Goal: Task Accomplishment & Management: Manage account settings

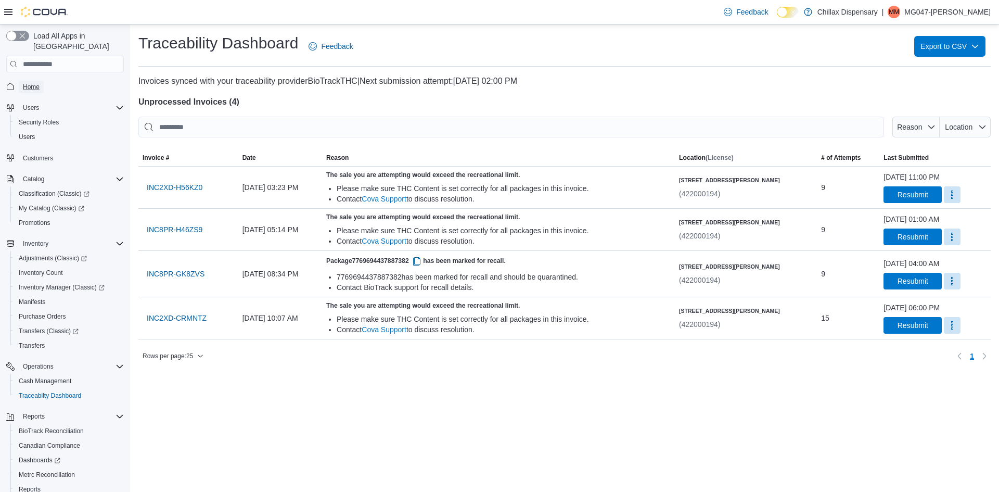
click at [34, 83] on span "Home" at bounding box center [31, 87] width 17 height 8
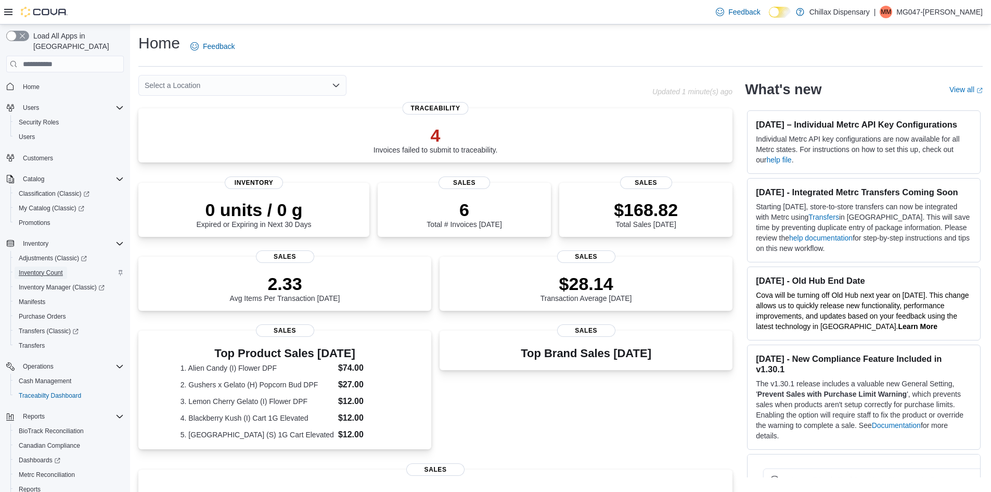
click at [52, 268] on span "Inventory Count" at bounding box center [41, 272] width 44 height 8
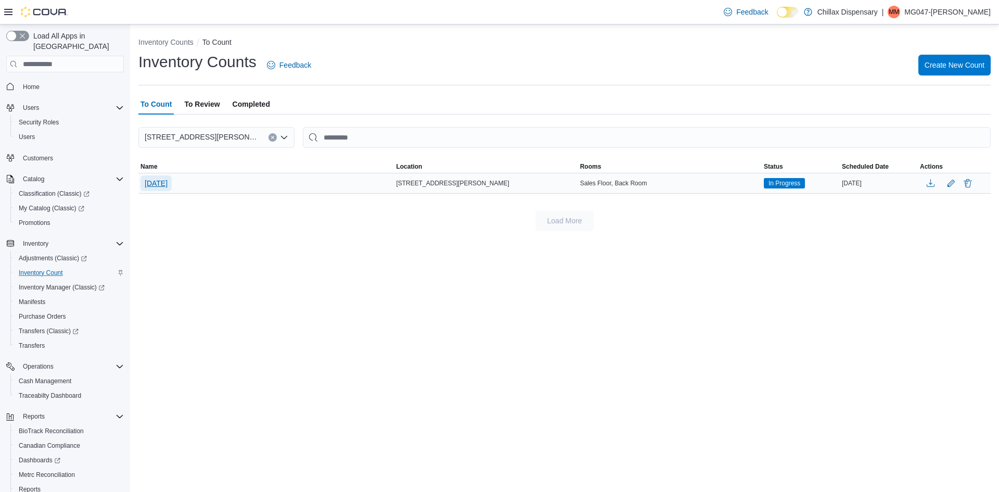
click at [163, 183] on span "[DATE]" at bounding box center [156, 183] width 23 height 10
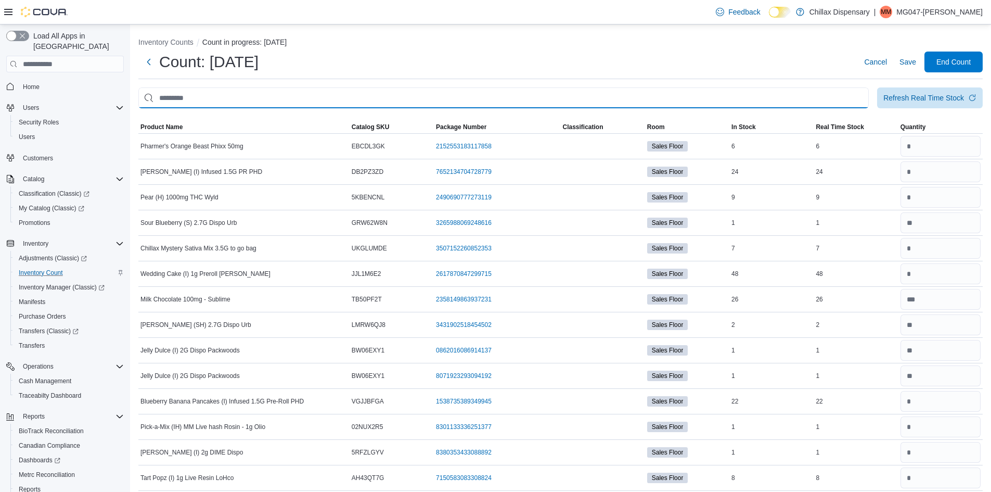
click at [351, 98] on input "This is a search bar. After typing your query, hit enter to filter the results …" at bounding box center [503, 97] width 730 height 21
type input "*******"
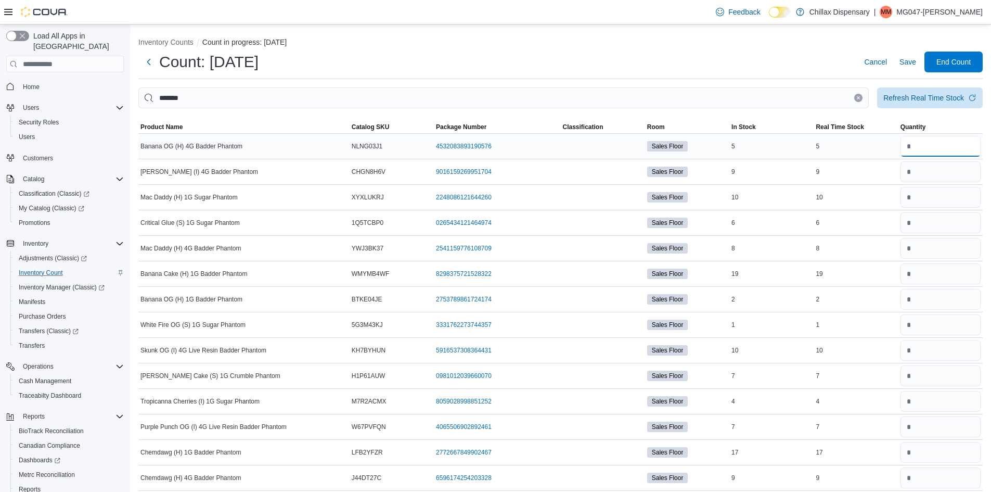
click at [949, 147] on input "number" at bounding box center [940, 146] width 80 height 21
type input "*"
click at [941, 175] on input "number" at bounding box center [940, 171] width 80 height 21
type input "*"
click at [925, 209] on div at bounding box center [940, 197] width 84 height 25
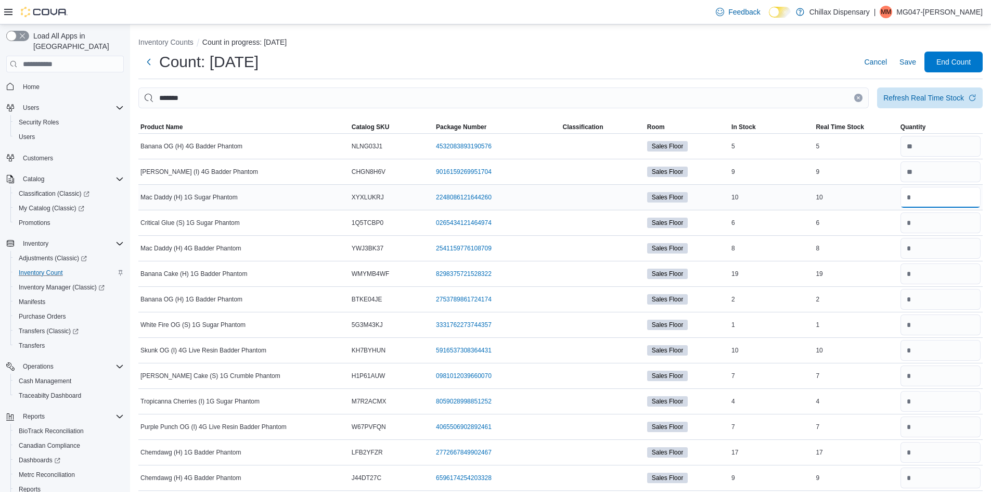
click at [926, 202] on input "number" at bounding box center [940, 197] width 80 height 21
type input "*"
click at [922, 228] on input "number" at bounding box center [940, 222] width 80 height 21
type input "*"
click at [957, 248] on input "number" at bounding box center [940, 248] width 80 height 21
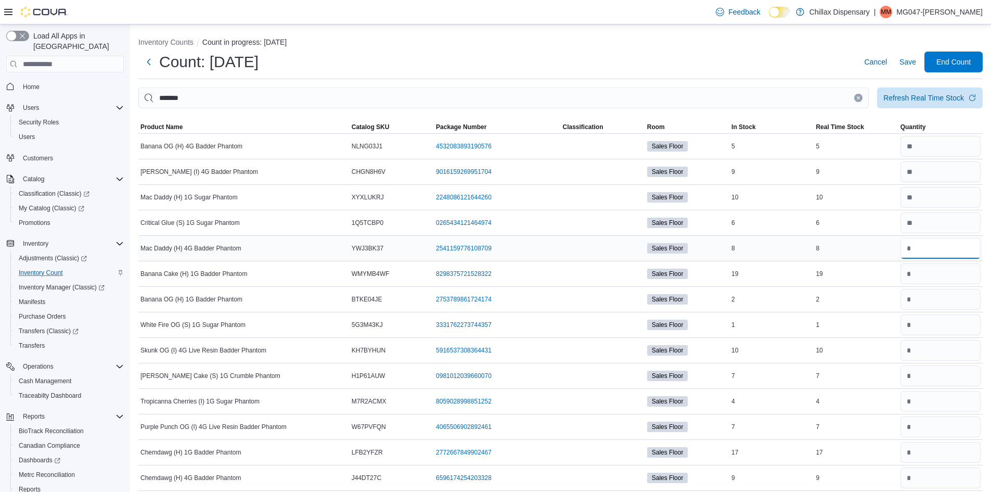
click at [954, 248] on input "number" at bounding box center [940, 248] width 80 height 21
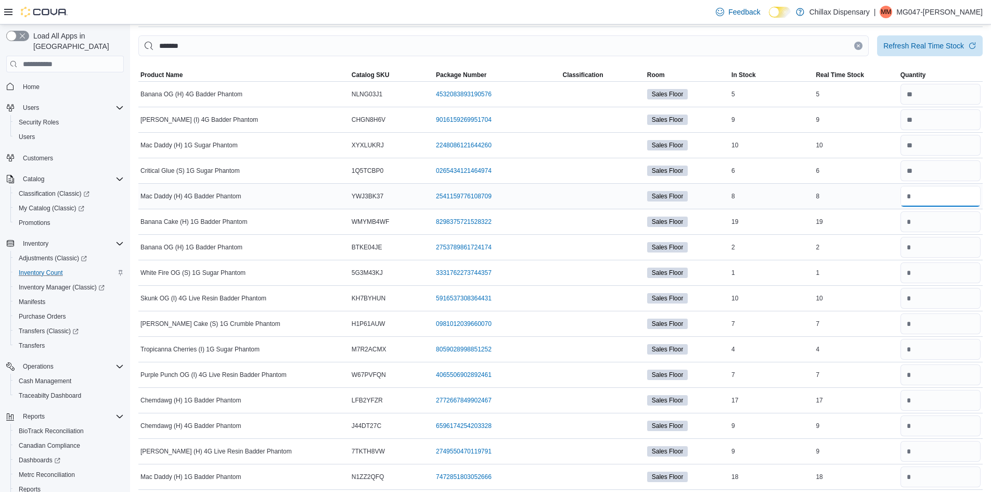
type input "*"
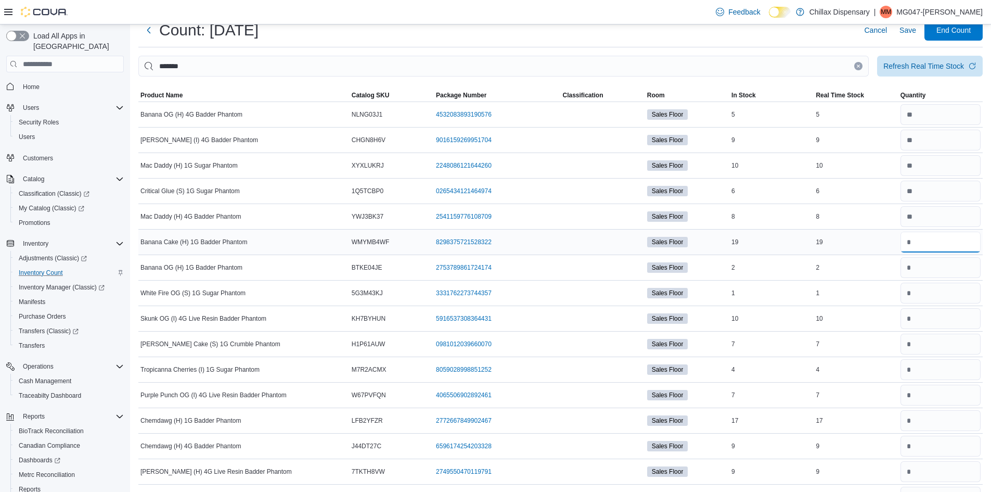
click at [921, 240] on input "number" at bounding box center [940, 241] width 80 height 21
type input "**"
click at [922, 269] on input "number" at bounding box center [940, 267] width 80 height 21
type input "*"
click at [923, 294] on input "number" at bounding box center [940, 292] width 80 height 21
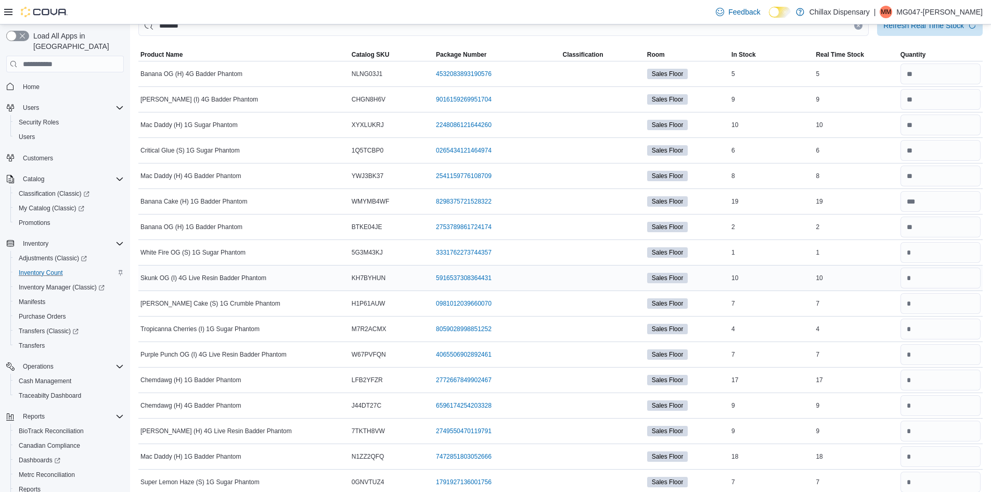
scroll to position [84, 0]
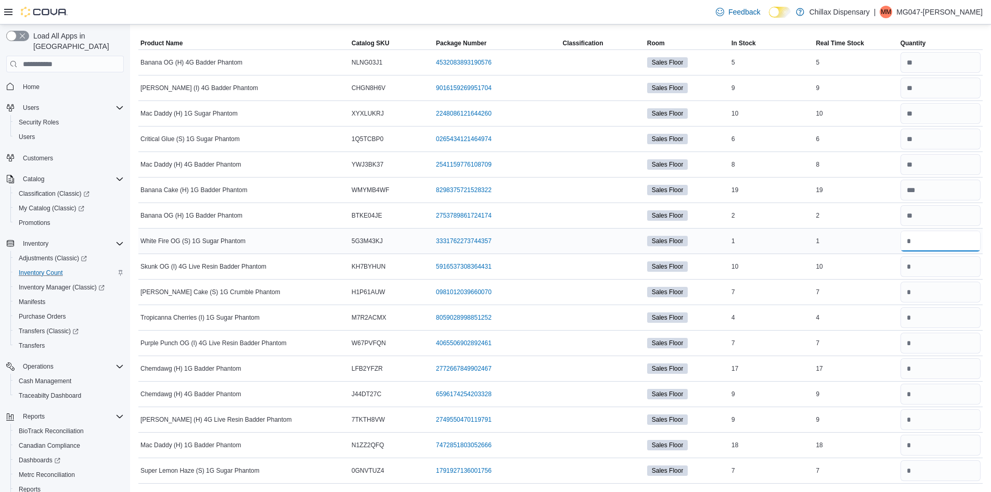
click at [938, 248] on input "number" at bounding box center [940, 240] width 80 height 21
type input "*"
click at [933, 261] on input "number" at bounding box center [940, 266] width 80 height 21
type input "**"
click at [917, 289] on input "number" at bounding box center [940, 291] width 80 height 21
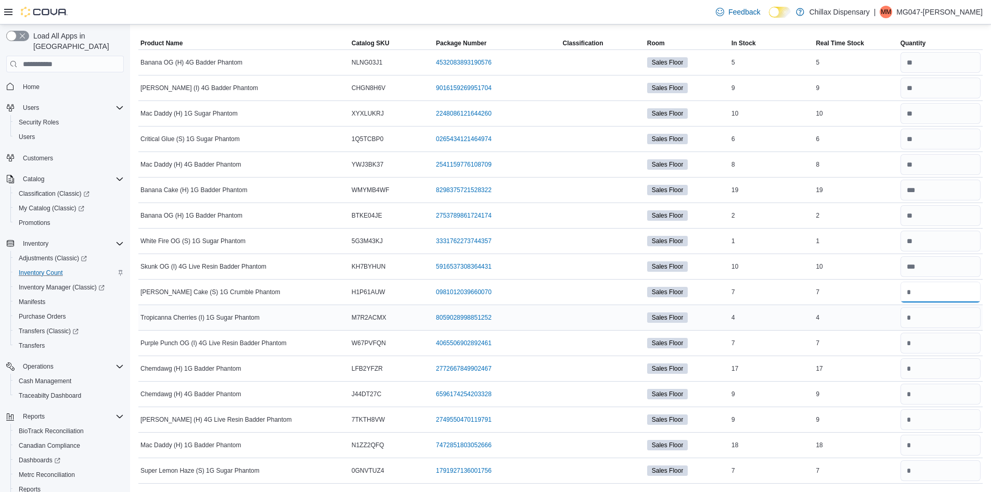
type input "*"
click at [915, 322] on input "number" at bounding box center [940, 317] width 80 height 21
type input "*"
click at [916, 344] on input "number" at bounding box center [940, 342] width 80 height 21
type input "*"
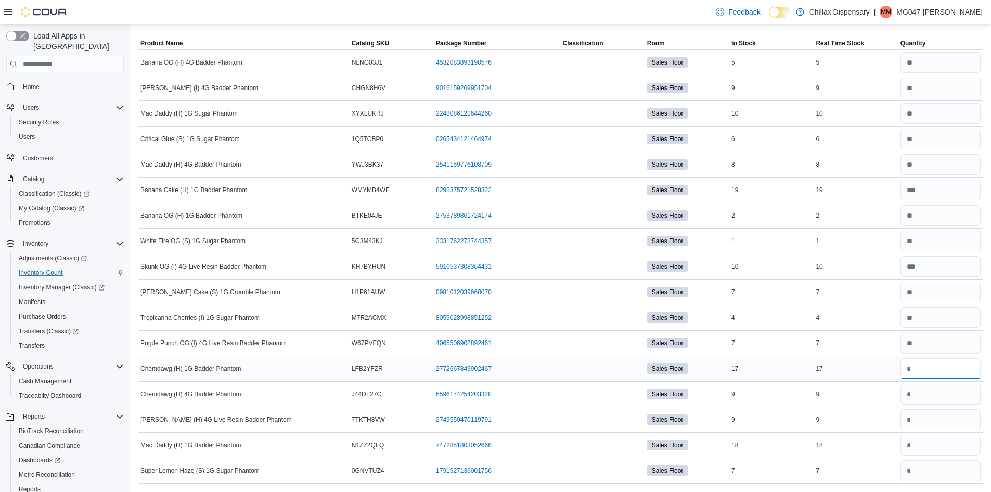
click at [945, 375] on input "number" at bounding box center [940, 368] width 80 height 21
type input "**"
click at [933, 393] on input "number" at bounding box center [940, 393] width 80 height 21
type input "*"
click at [920, 424] on input "number" at bounding box center [940, 419] width 80 height 21
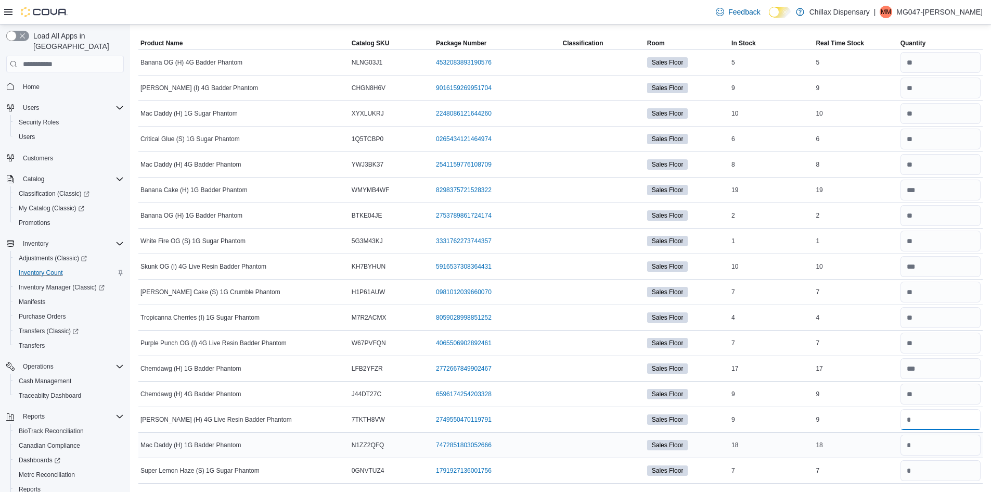
type input "*"
click at [919, 444] on input "number" at bounding box center [940, 444] width 80 height 21
type input "**"
click at [929, 468] on input "number" at bounding box center [940, 470] width 80 height 21
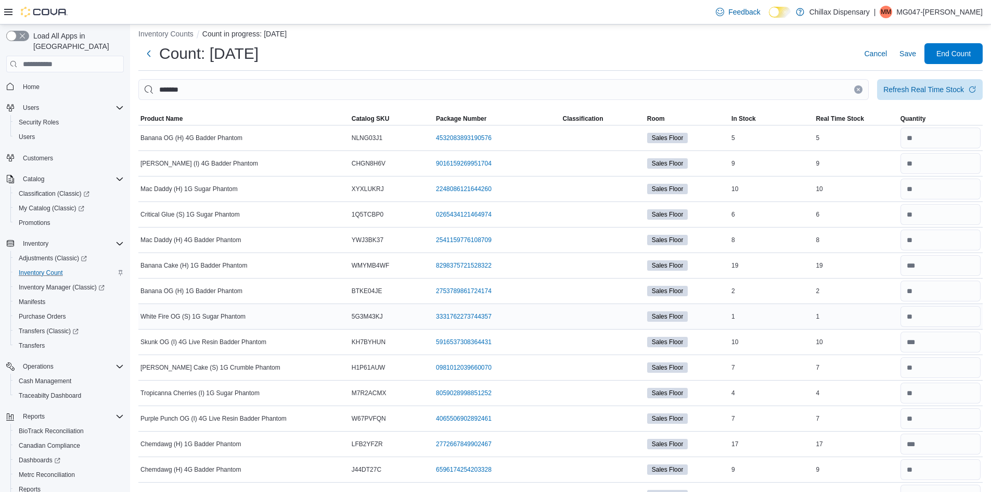
scroll to position [0, 0]
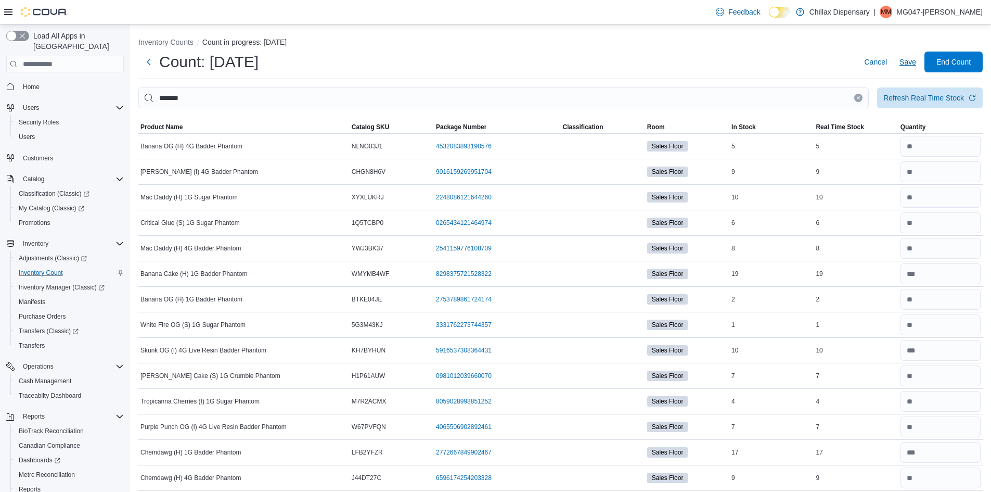
type input "*"
click at [916, 62] on span "Save" at bounding box center [907, 62] width 17 height 10
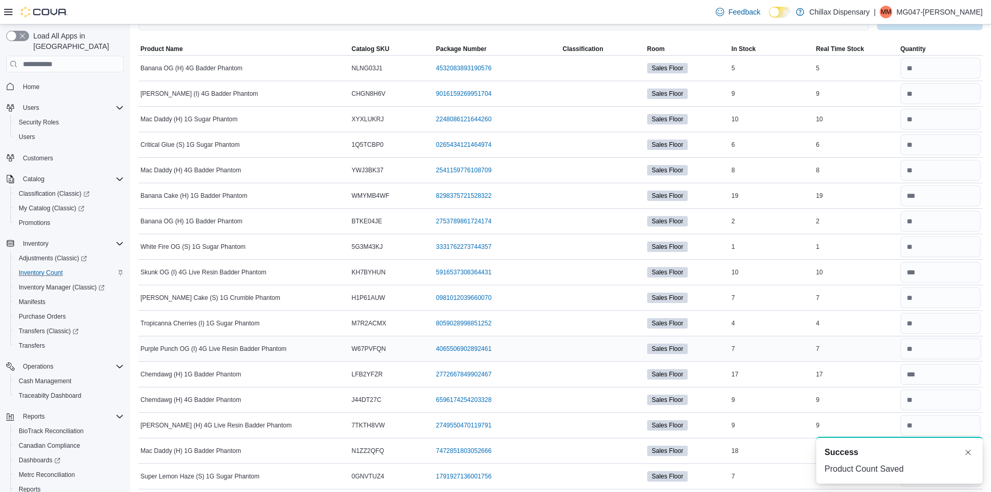
scroll to position [84, 0]
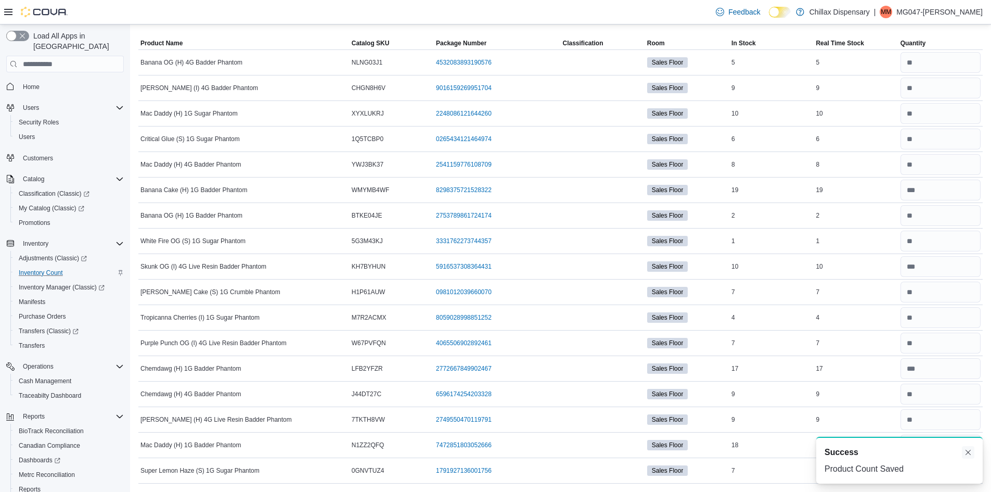
click at [972, 453] on button "Dismiss toast" at bounding box center [968, 452] width 12 height 12
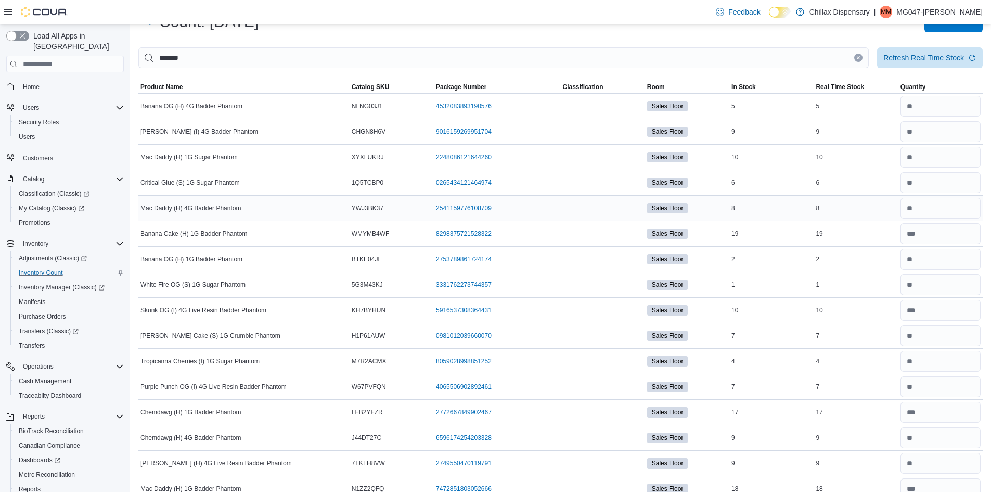
scroll to position [0, 0]
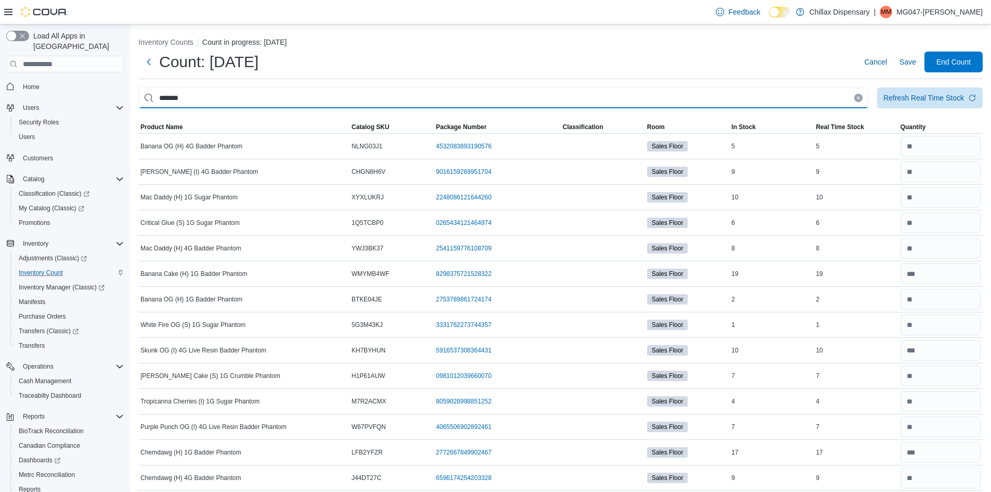
click at [558, 95] on input "*******" at bounding box center [503, 97] width 730 height 21
click at [257, 88] on input "This is a search bar. After typing your query, hit enter to filter the results …" at bounding box center [503, 97] width 730 height 21
type input "*******"
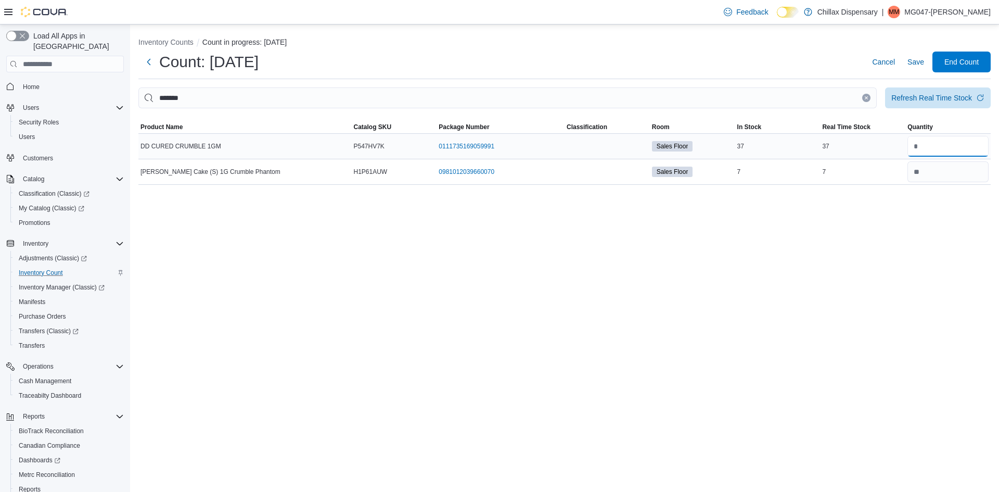
click at [925, 148] on input "number" at bounding box center [947, 146] width 81 height 21
type input "**"
drag, startPoint x: 814, startPoint y: 282, endPoint x: 624, endPoint y: 183, distance: 214.5
click at [811, 283] on div "Inventory Counts Count in progress: Aug 2025 Count: Aug 2025 Cancel Save End Co…" at bounding box center [564, 257] width 869 height 467
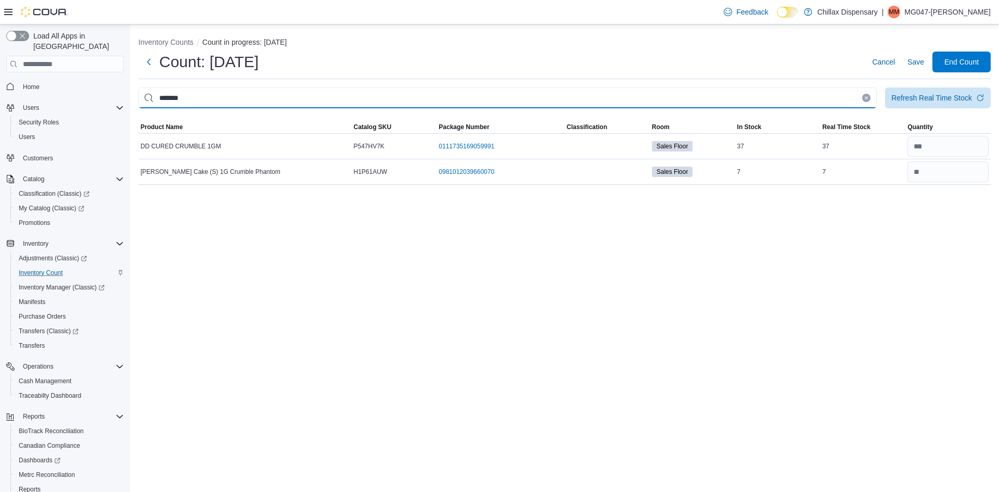
click at [563, 94] on input "*******" at bounding box center [507, 97] width 738 height 21
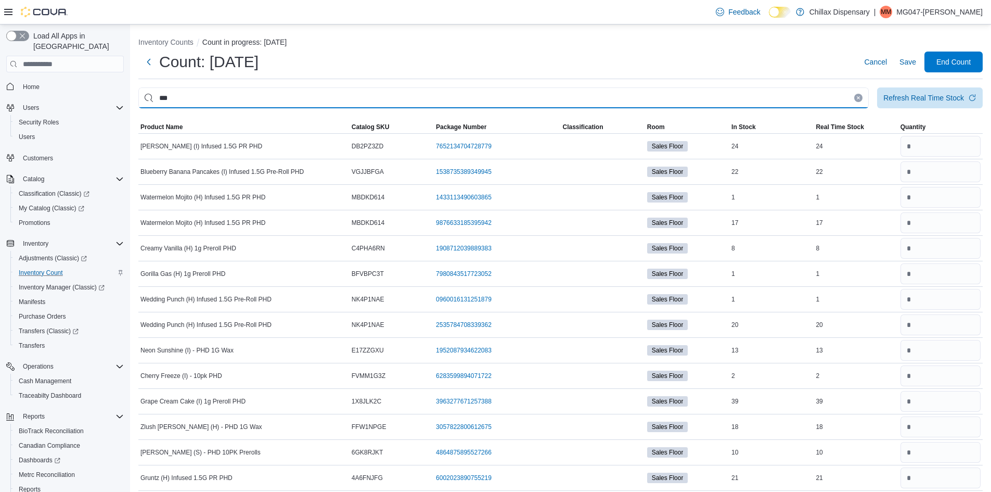
click at [188, 97] on input "***" at bounding box center [503, 97] width 730 height 21
type input "*******"
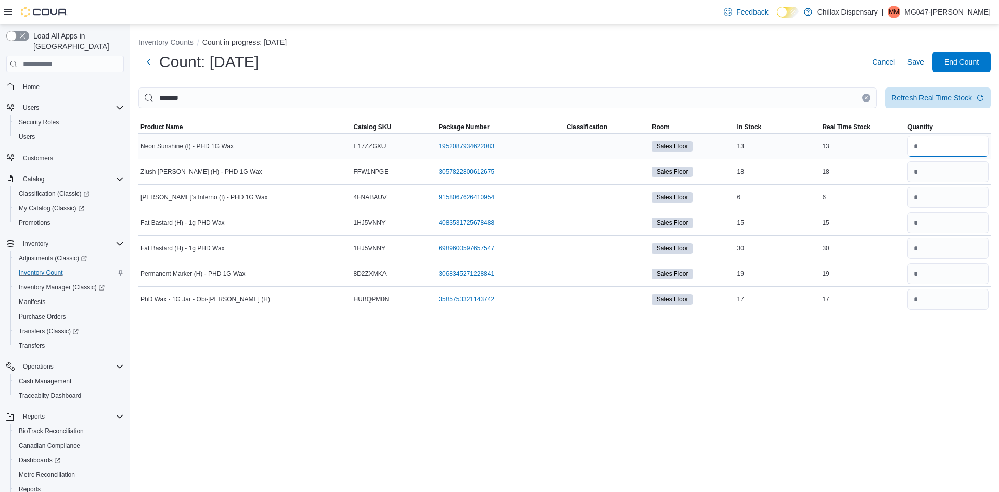
click at [930, 145] on input "number" at bounding box center [947, 146] width 81 height 21
click at [933, 300] on input "number" at bounding box center [947, 299] width 81 height 21
type input "**"
click at [921, 252] on input "number" at bounding box center [947, 248] width 81 height 21
type input "**"
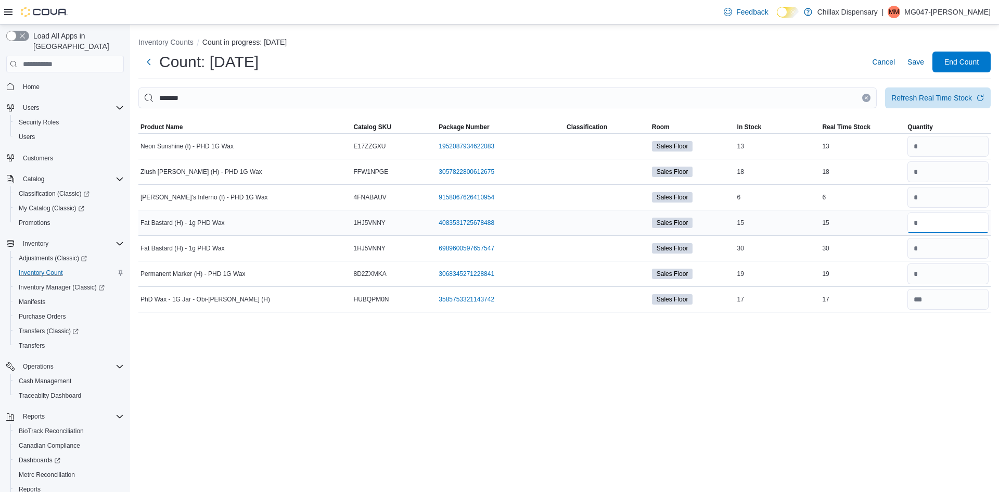
click at [918, 230] on input "number" at bounding box center [947, 222] width 81 height 21
type input "**"
click at [934, 276] on input "number" at bounding box center [947, 273] width 81 height 21
type input "**"
click at [905, 381] on div "Inventory Counts Count in progress: Aug 2025 Count: Aug 2025 Cancel Save End Co…" at bounding box center [564, 257] width 869 height 467
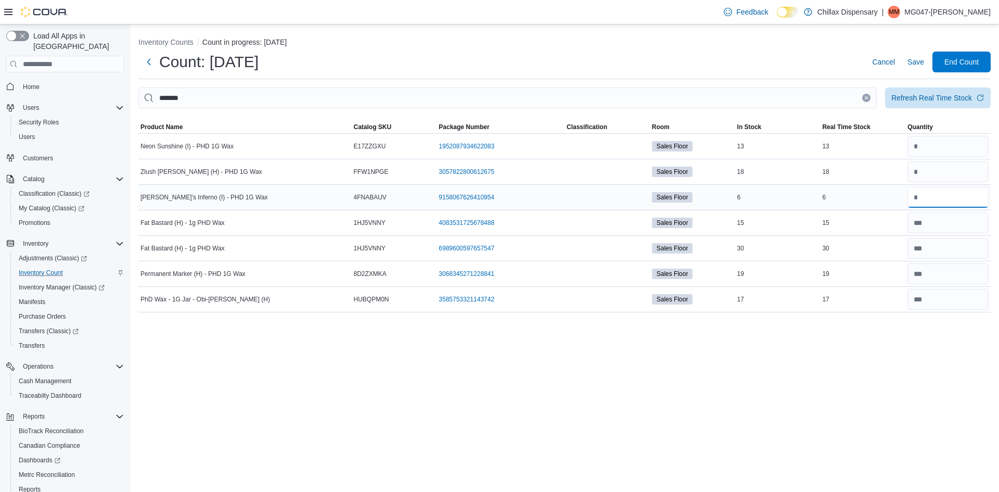
click at [927, 201] on input "number" at bounding box center [947, 197] width 81 height 21
type input "*"
click at [925, 172] on input "number" at bounding box center [947, 171] width 81 height 21
type input "**"
click at [936, 143] on input "number" at bounding box center [947, 146] width 81 height 21
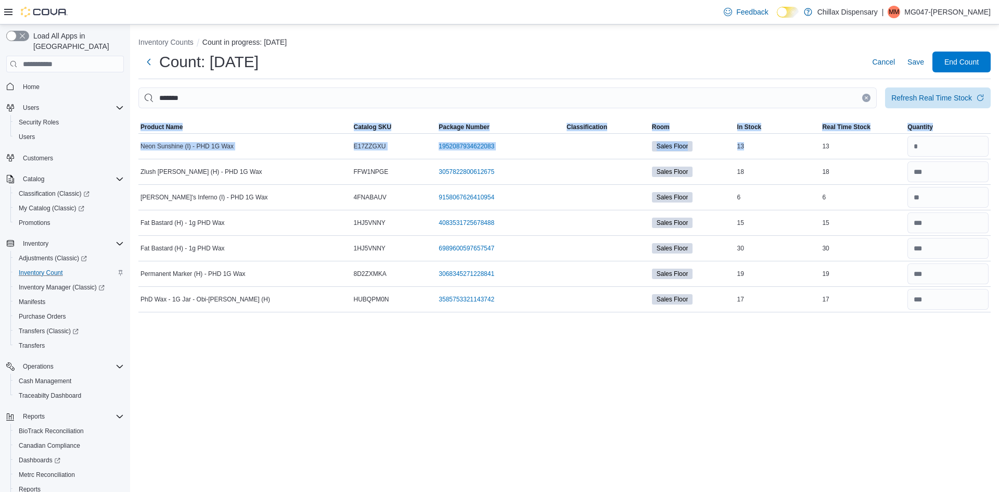
drag, startPoint x: 752, startPoint y: 147, endPoint x: 751, endPoint y: 115, distance: 32.3
click at [751, 115] on div "******* Refresh Real Time Stock Sorting This table contains 7 rows. Product Nam…" at bounding box center [564, 199] width 852 height 225
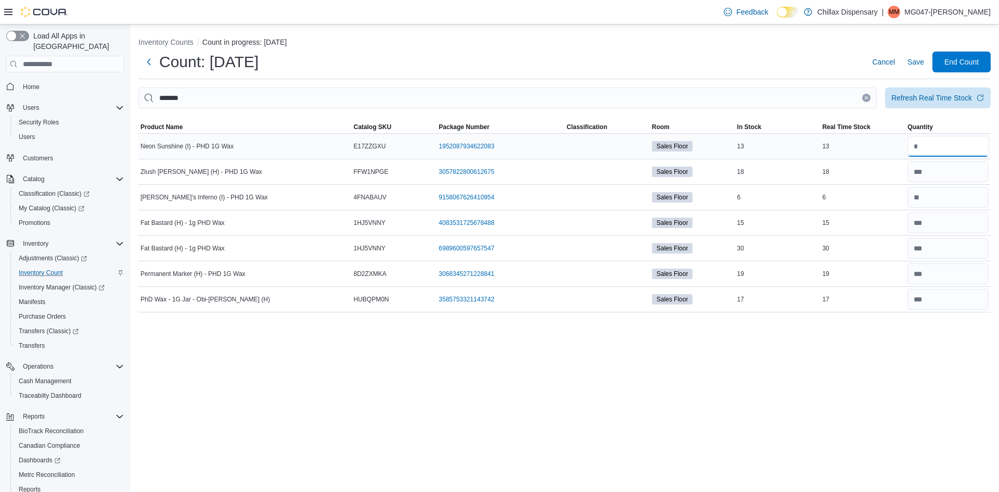
click at [908, 144] on input "number" at bounding box center [947, 146] width 81 height 21
type input "**"
click at [904, 391] on div "Inventory Counts Count in progress: Aug 2025 Count: Aug 2025 Cancel Save End Co…" at bounding box center [564, 257] width 869 height 467
click at [908, 62] on span "Save" at bounding box center [915, 62] width 17 height 10
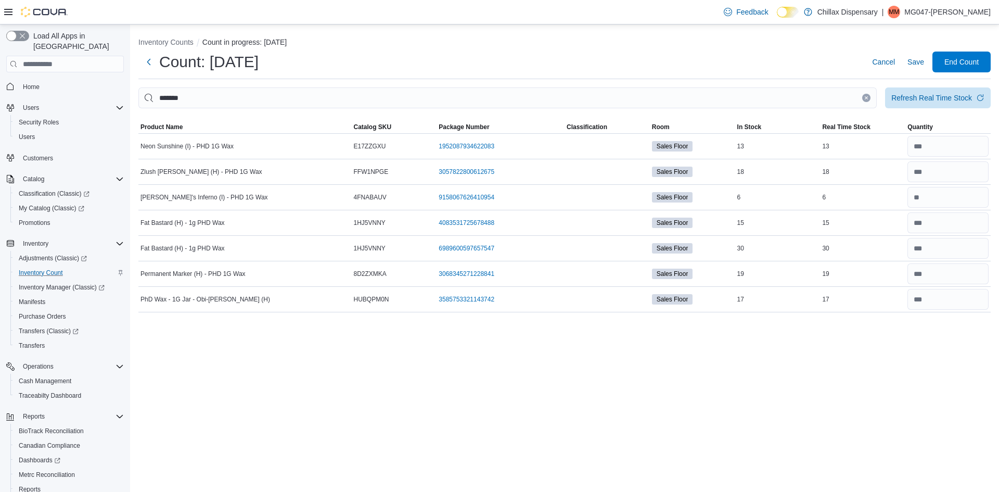
drag, startPoint x: 509, startPoint y: 86, endPoint x: 513, endPoint y: 96, distance: 11.2
click at [511, 89] on div "Inventory Counts Count in progress: Aug 2025 Count: Aug 2025 Cancel Save End Co…" at bounding box center [564, 172] width 869 height 296
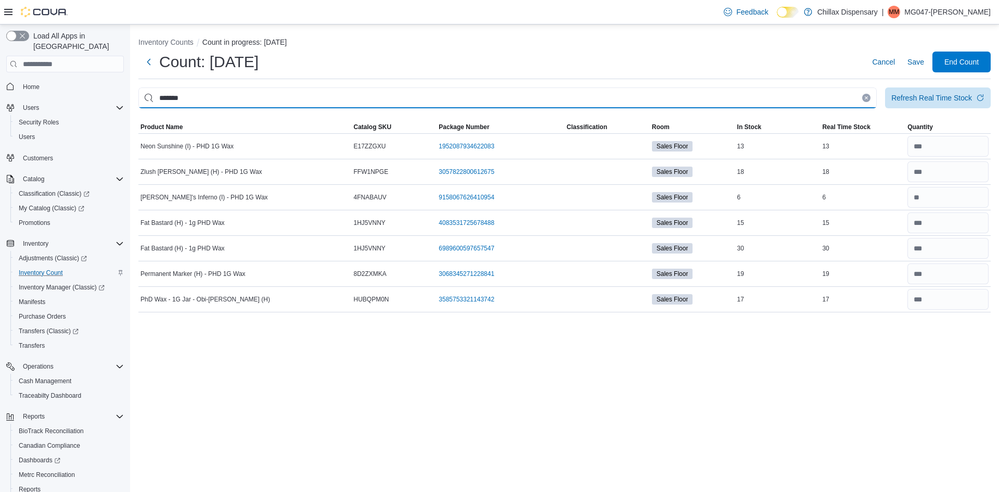
click at [514, 97] on input "*******" at bounding box center [507, 97] width 738 height 21
type input "*****"
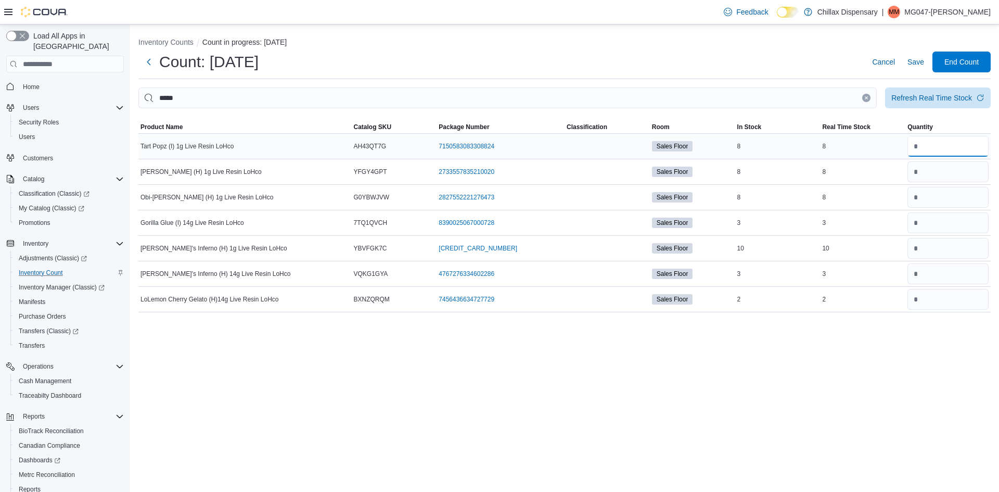
click at [938, 152] on input "number" at bounding box center [947, 146] width 81 height 21
type input "*"
click at [950, 168] on input "number" at bounding box center [947, 171] width 81 height 21
type input "*"
click at [933, 199] on input "number" at bounding box center [947, 197] width 81 height 21
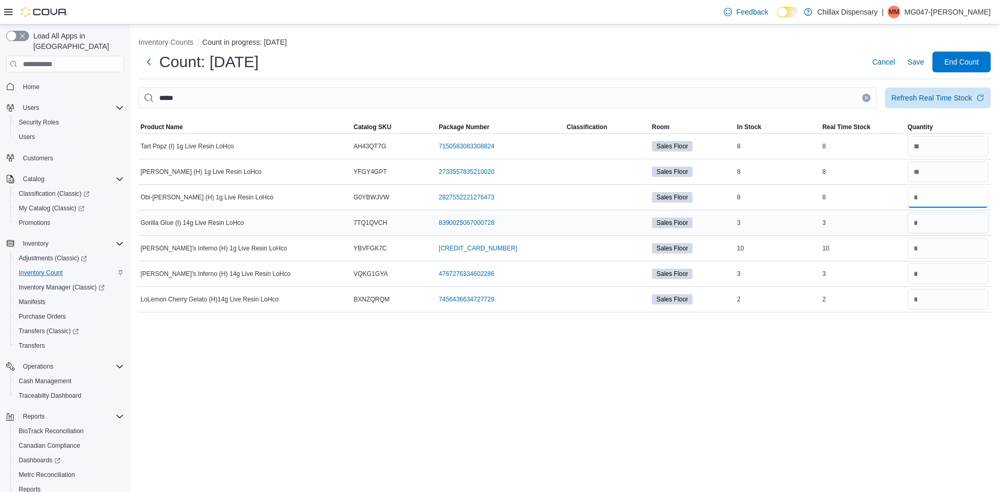
type input "*"
click at [930, 226] on input "number" at bounding box center [947, 222] width 81 height 21
type input "*"
click at [968, 249] on input "number" at bounding box center [947, 248] width 81 height 21
type input "**"
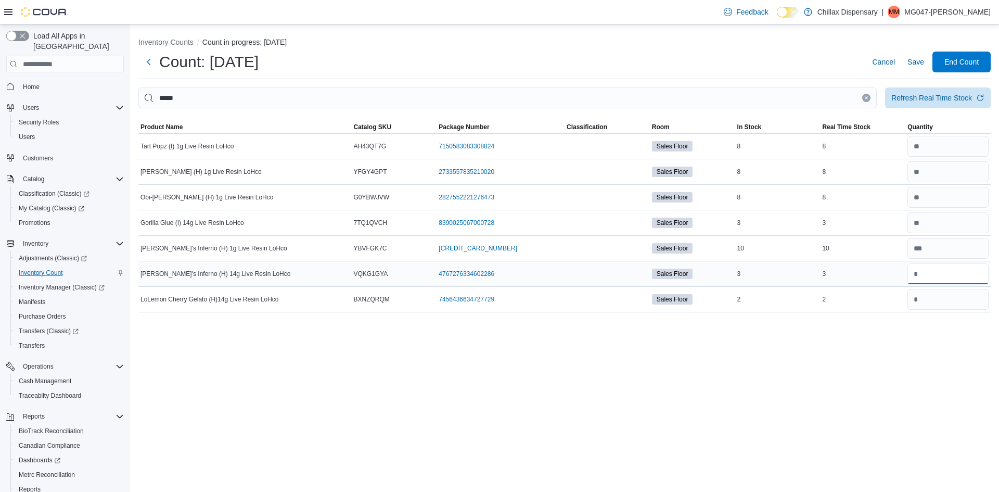
click at [918, 273] on input "number" at bounding box center [947, 273] width 81 height 21
click at [934, 289] on input "number" at bounding box center [947, 299] width 81 height 21
type input "*"
click at [970, 271] on input "number" at bounding box center [947, 273] width 81 height 21
type input "*"
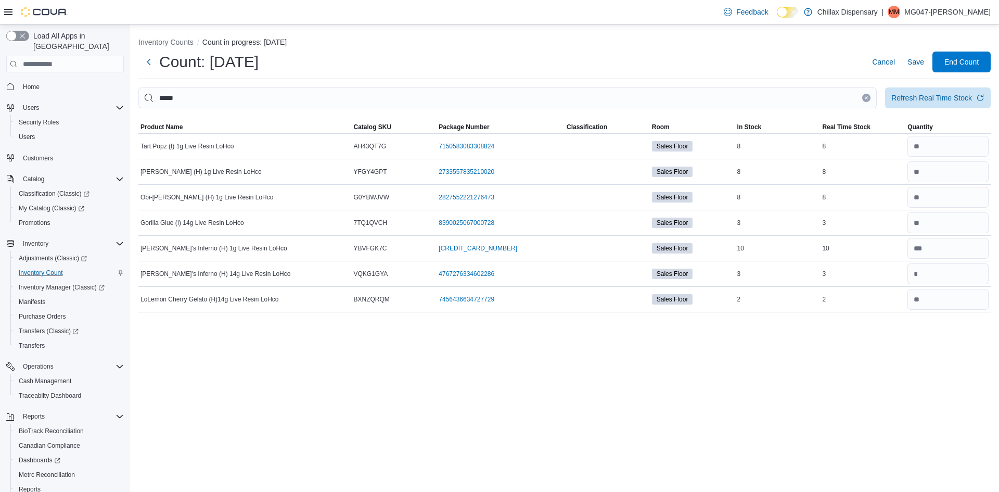
click at [720, 336] on div "Inventory Counts Count in progress: Aug 2025 Count: Aug 2025 Cancel Save End Co…" at bounding box center [564, 257] width 869 height 467
click at [923, 62] on span "Save" at bounding box center [915, 62] width 17 height 10
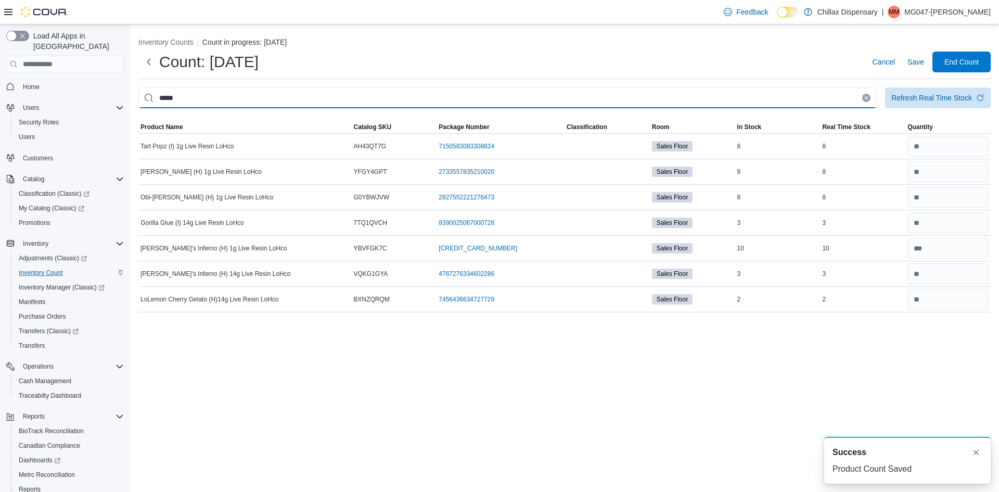
click at [809, 100] on input "*****" at bounding box center [507, 97] width 738 height 21
click at [808, 97] on input "*****" at bounding box center [507, 97] width 738 height 21
type input "**"
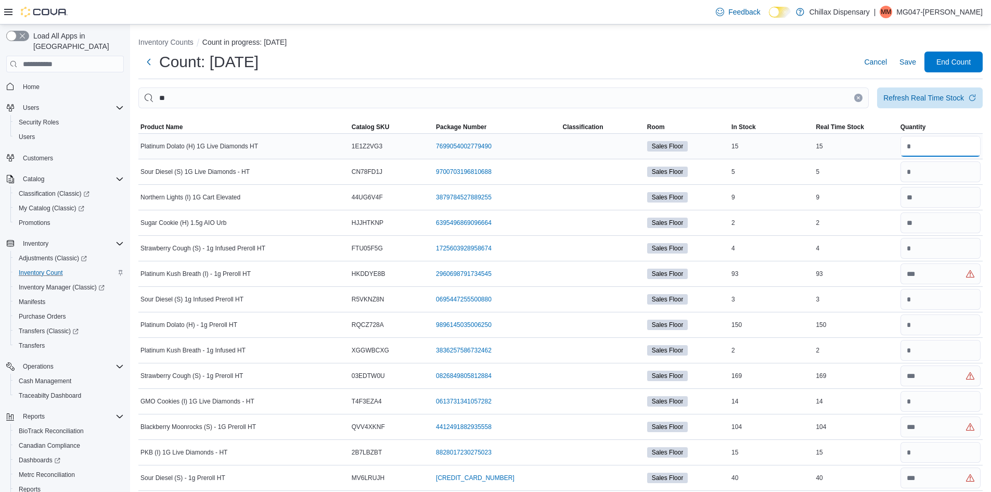
click at [927, 144] on input "number" at bounding box center [940, 146] width 80 height 21
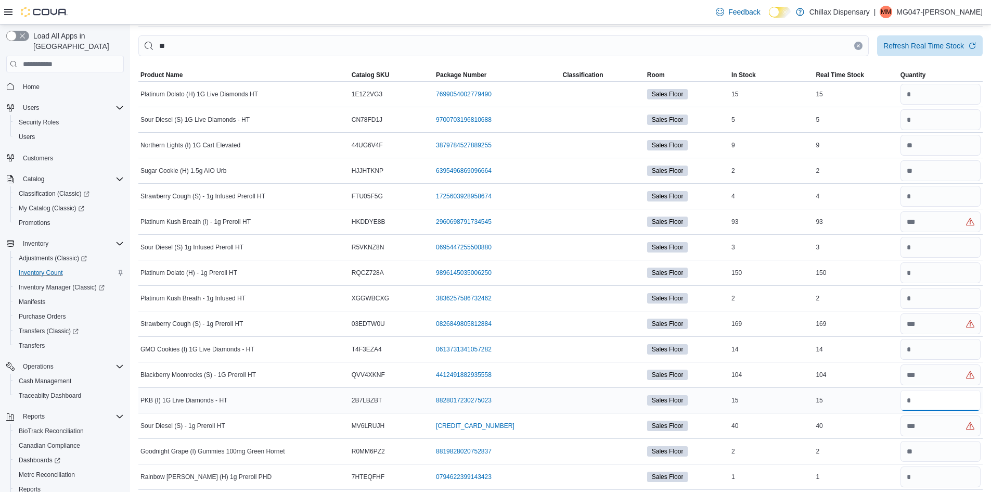
click at [924, 401] on input "number" at bounding box center [940, 400] width 80 height 21
type input "**"
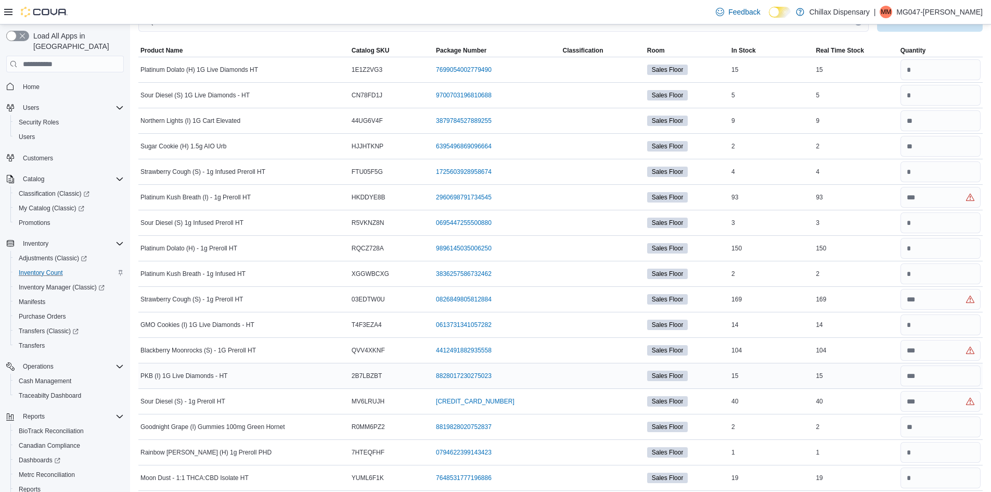
scroll to position [84, 0]
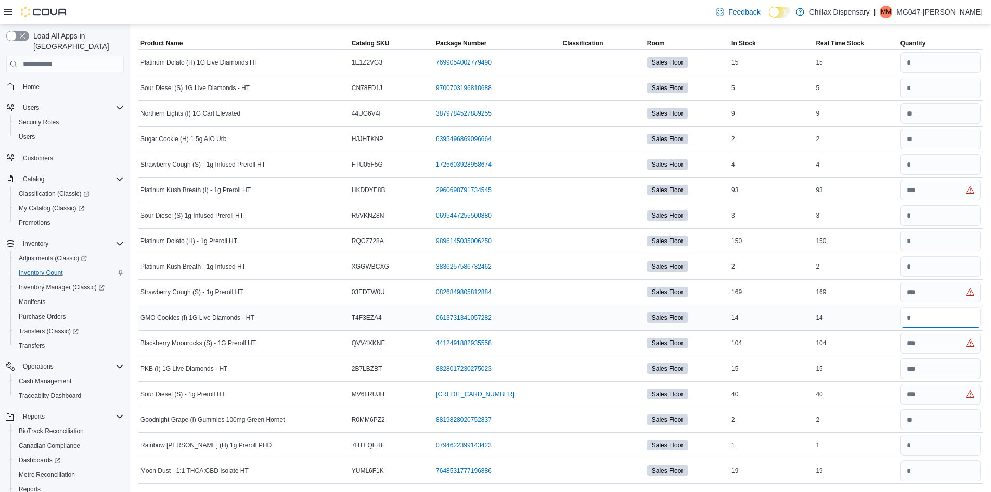
click at [927, 312] on input "number" at bounding box center [940, 317] width 80 height 21
type input "**"
click at [944, 57] on input "number" at bounding box center [940, 62] width 80 height 21
type input "**"
click at [954, 89] on input "number" at bounding box center [940, 88] width 80 height 21
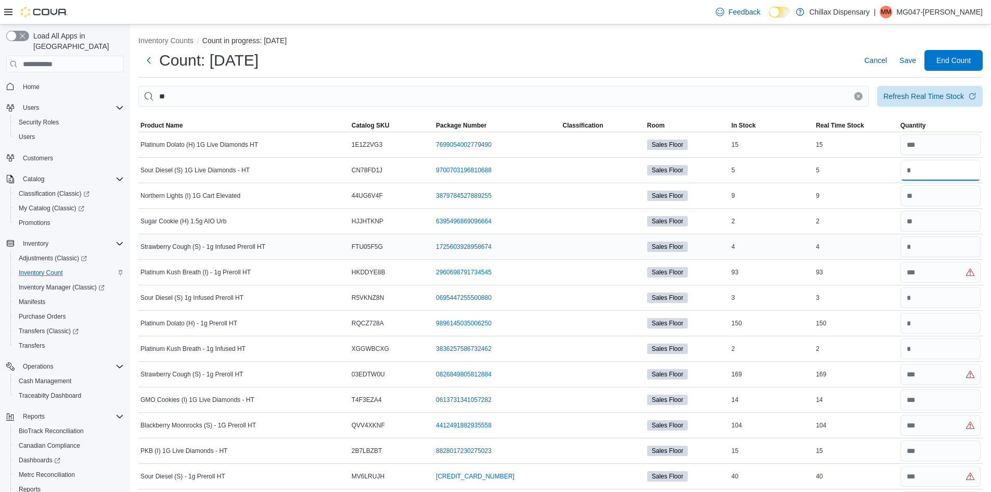
scroll to position [0, 0]
type input "*"
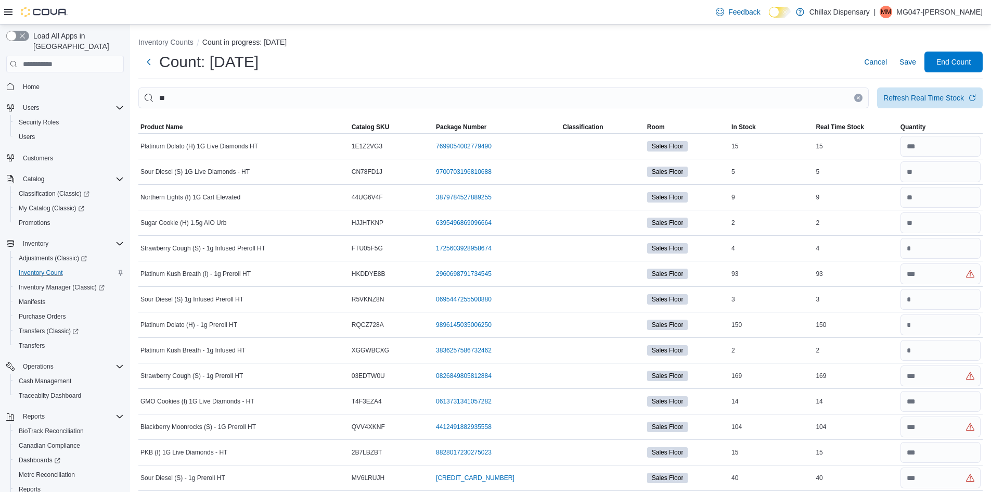
click at [798, 52] on div "Count: Aug 2025 Cancel Save End Count" at bounding box center [560, 62] width 844 height 21
click at [916, 66] on span "Save" at bounding box center [907, 62] width 17 height 10
drag, startPoint x: 864, startPoint y: 98, endPoint x: 824, endPoint y: 97, distance: 40.1
click at [860, 98] on icon "Clear input" at bounding box center [858, 98] width 4 height 4
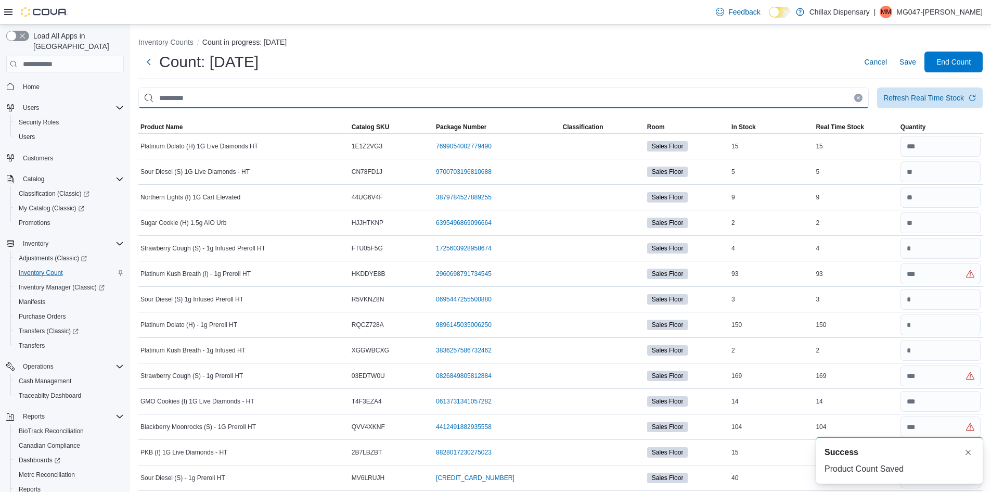
click at [865, 98] on input "This is a search bar. After typing your query, hit enter to filter the results …" at bounding box center [503, 97] width 730 height 21
click at [824, 97] on input "This is a search bar. After typing your query, hit enter to filter the results …" at bounding box center [503, 97] width 730 height 21
type input "****"
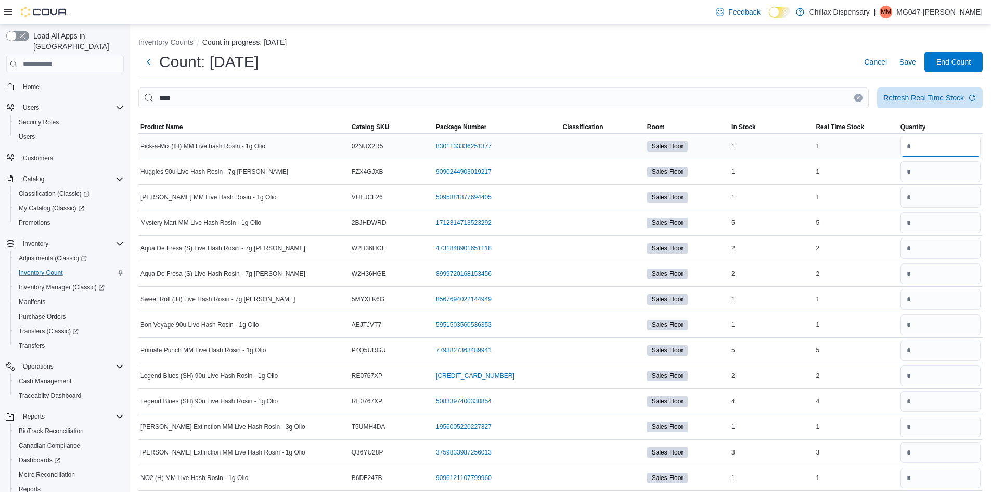
click at [929, 143] on input "number" at bounding box center [940, 146] width 80 height 21
type input "*"
click at [916, 178] on input "number" at bounding box center [940, 171] width 80 height 21
type input "*"
click at [925, 196] on input "number" at bounding box center [940, 197] width 80 height 21
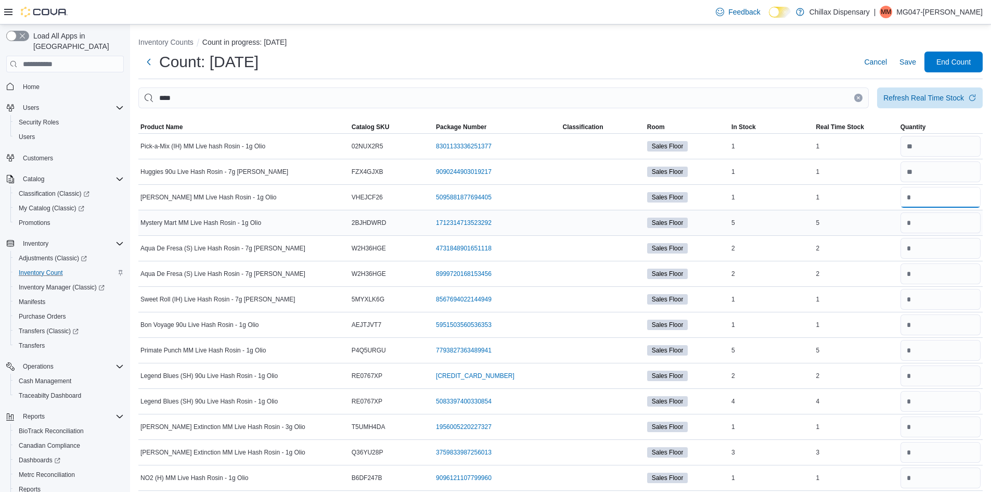
type input "*"
click at [929, 229] on input "number" at bounding box center [940, 222] width 80 height 21
type input "*"
click at [929, 240] on input "number" at bounding box center [940, 248] width 80 height 21
type input "*"
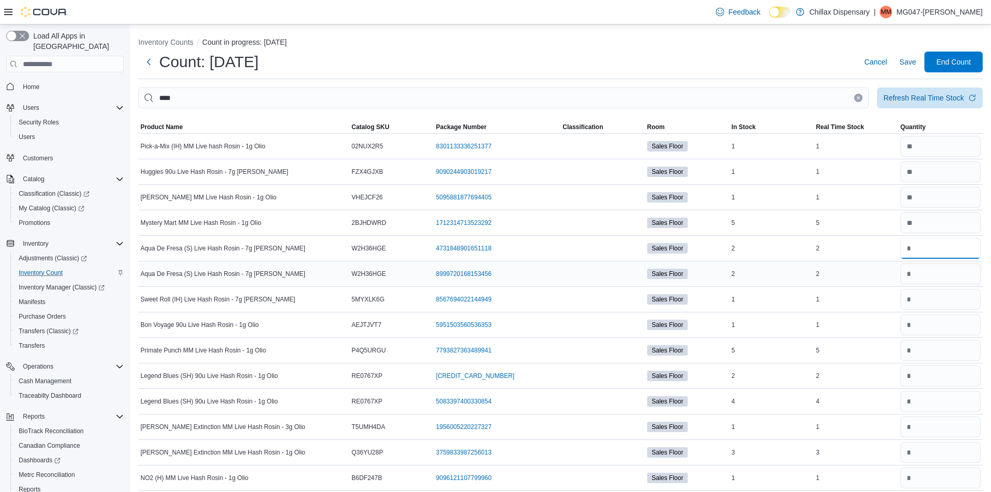
type input "*"
click at [926, 274] on input "number" at bounding box center [940, 273] width 80 height 21
type input "*"
click at [923, 304] on input "number" at bounding box center [940, 299] width 80 height 21
type input "*"
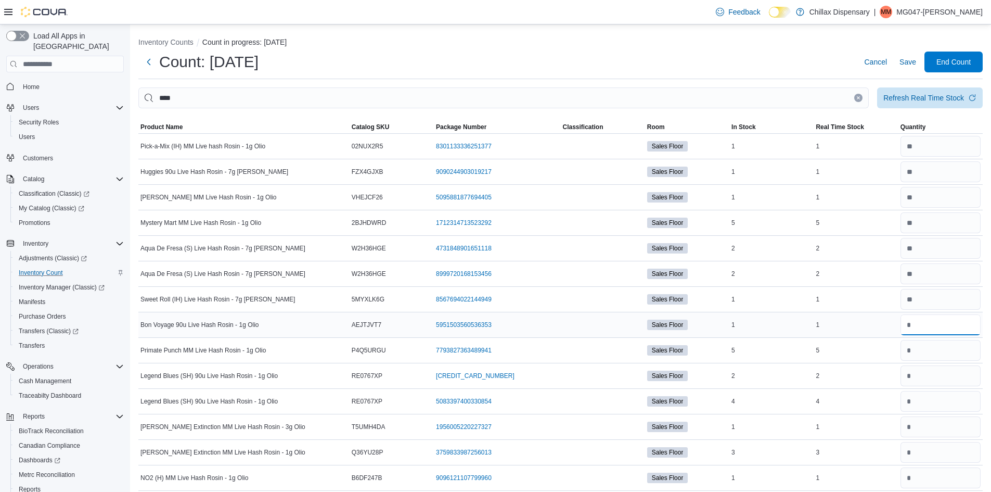
click at [922, 323] on input "number" at bounding box center [940, 324] width 80 height 21
type input "*"
click at [918, 354] on input "number" at bounding box center [940, 350] width 80 height 21
type input "*"
click at [919, 374] on input "number" at bounding box center [940, 375] width 80 height 21
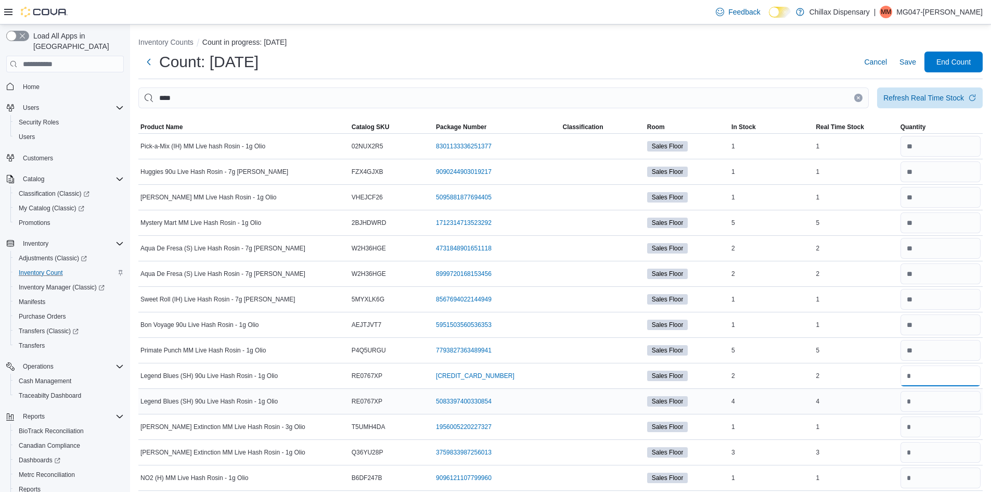
type input "*"
click at [918, 402] on input "number" at bounding box center [940, 401] width 80 height 21
drag, startPoint x: 931, startPoint y: 384, endPoint x: 904, endPoint y: 384, distance: 27.1
click at [902, 384] on tr "Legend Blues (SH) 90u Live Hash Rosin - 1g Olio Catalog SKU RE0767XP Package Nu…" at bounding box center [560, 375] width 844 height 25
click at [923, 378] on input "number" at bounding box center [940, 375] width 80 height 21
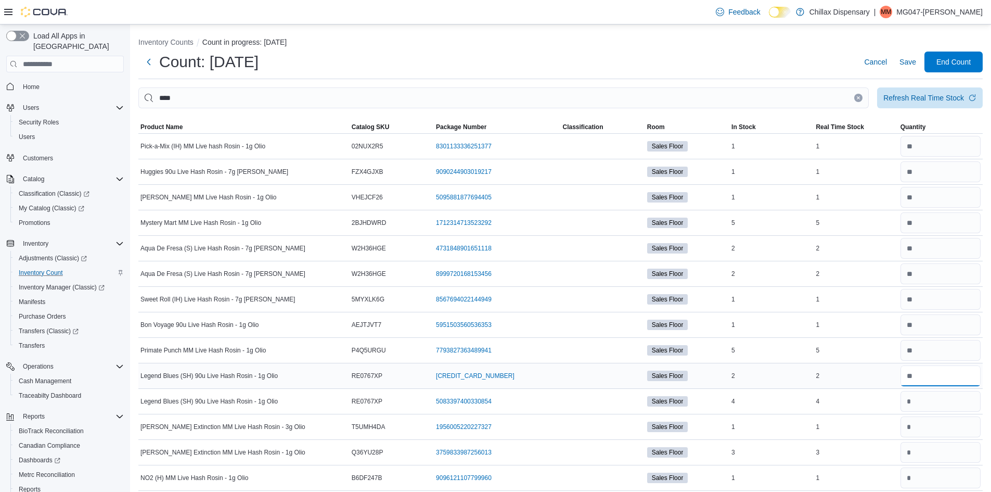
click at [923, 378] on input "number" at bounding box center [940, 375] width 80 height 21
click at [917, 377] on input "number" at bounding box center [940, 375] width 80 height 21
click at [917, 374] on input "number" at bounding box center [940, 375] width 80 height 21
click at [904, 378] on tr "Legend Blues (SH) 90u Live Hash Rosin - 1g Olio Catalog SKU RE0767XP Package Nu…" at bounding box center [560, 375] width 844 height 25
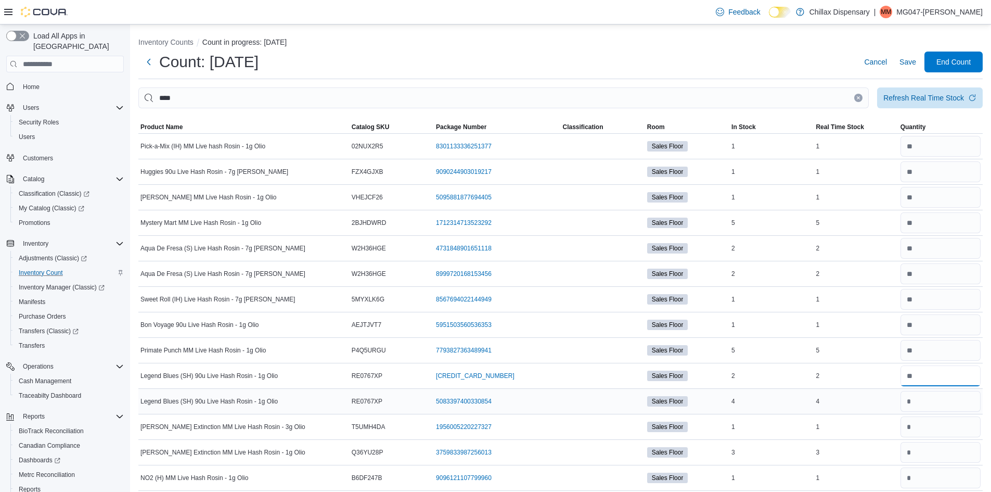
type input "*"
click at [930, 407] on input "number" at bounding box center [940, 401] width 80 height 21
type input "*"
click at [920, 427] on input "number" at bounding box center [940, 426] width 80 height 21
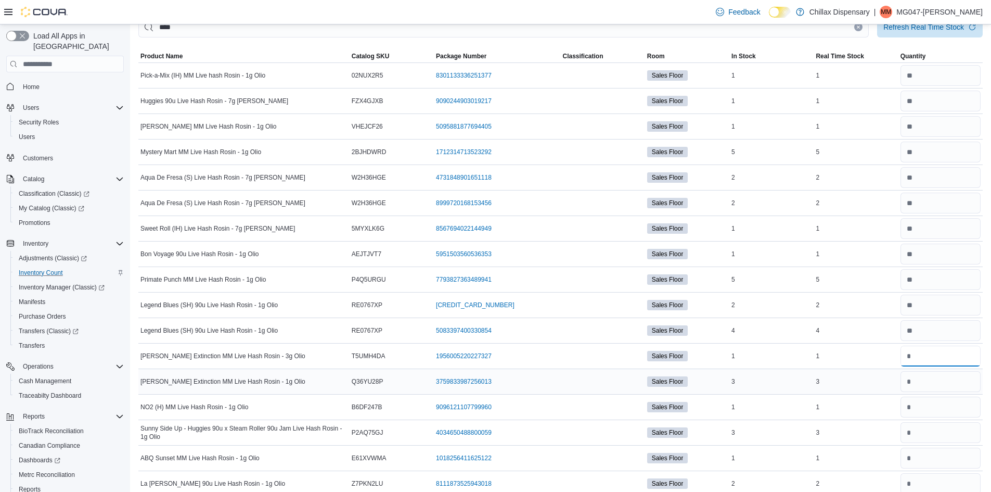
scroll to position [104, 0]
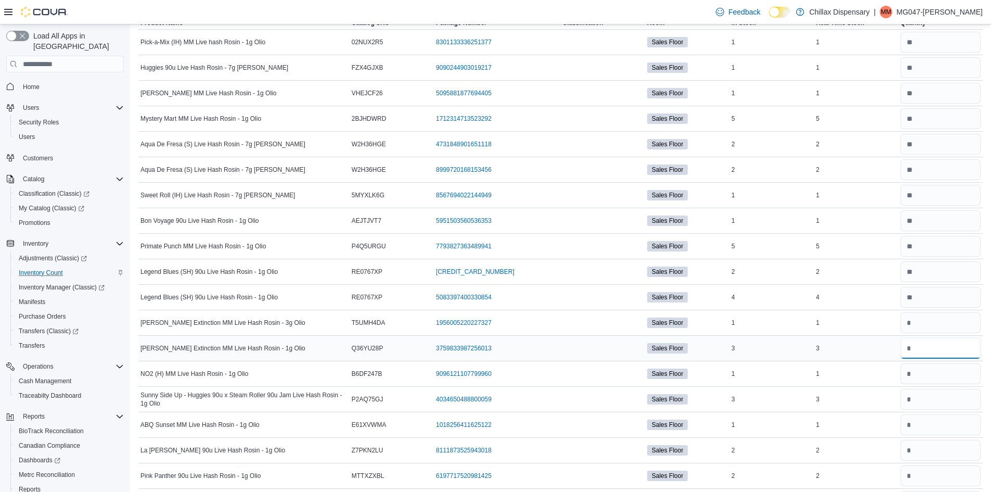
click at [930, 352] on input "number" at bounding box center [940, 348] width 80 height 21
type input "*"
click at [929, 330] on input "number" at bounding box center [940, 322] width 80 height 21
click at [920, 371] on input "number" at bounding box center [940, 373] width 80 height 21
type input "*"
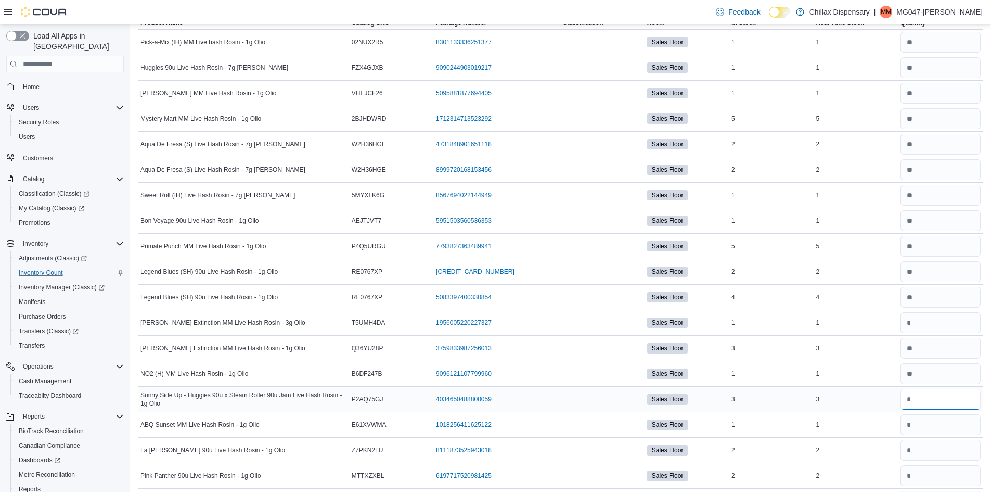
click at [926, 394] on input "number" at bounding box center [940, 399] width 80 height 21
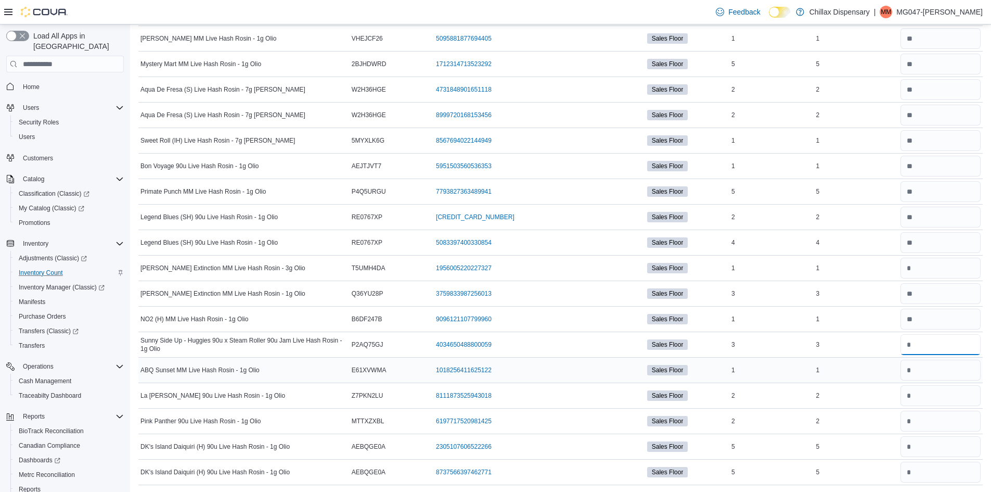
scroll to position [160, 0]
type input "*"
click at [931, 374] on input "number" at bounding box center [940, 368] width 80 height 21
type input "*"
click at [915, 395] on input "number" at bounding box center [940, 393] width 80 height 21
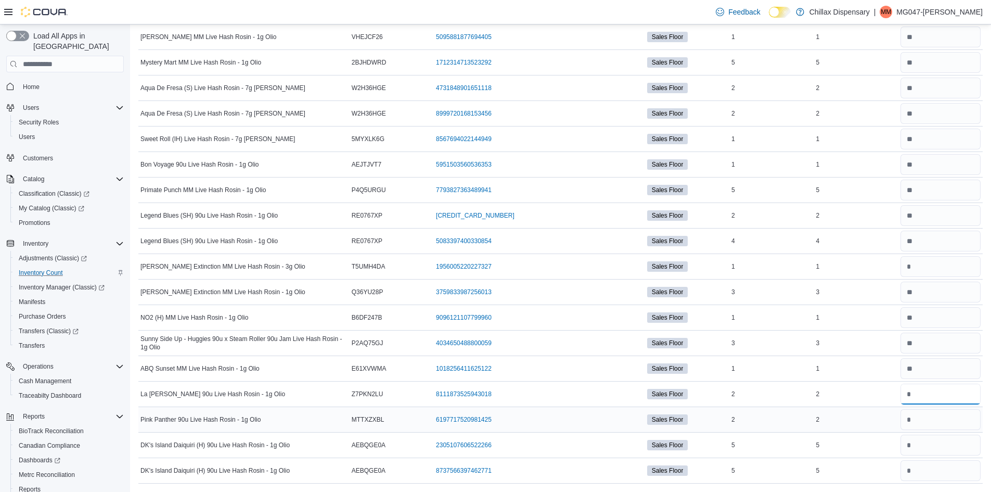
type input "*"
click at [930, 419] on input "number" at bounding box center [940, 419] width 80 height 21
type input "*"
click at [929, 445] on input "number" at bounding box center [940, 444] width 80 height 21
type input "*"
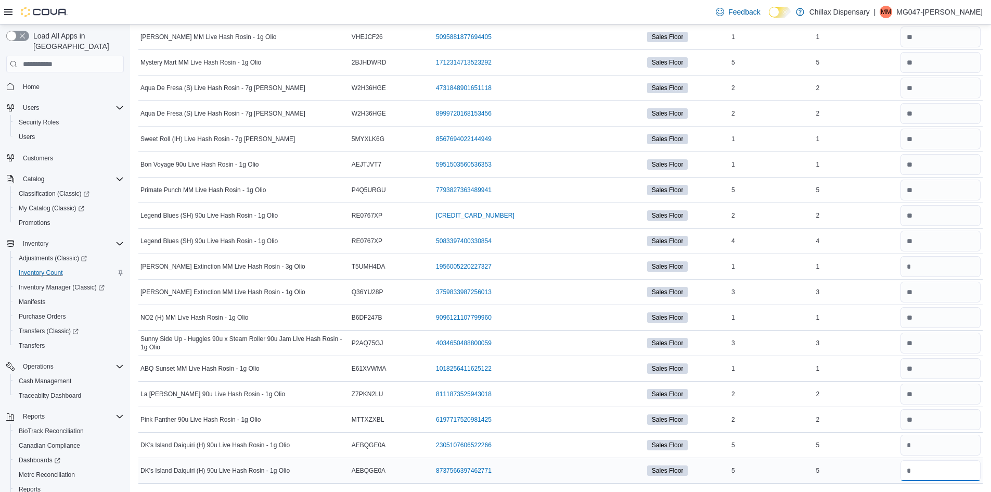
click at [926, 474] on input "number" at bounding box center [940, 470] width 80 height 21
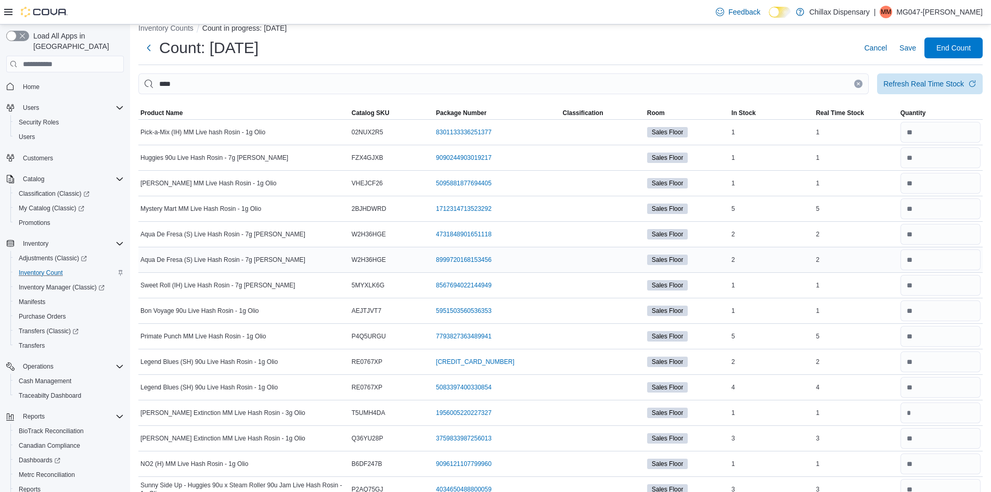
scroll to position [0, 0]
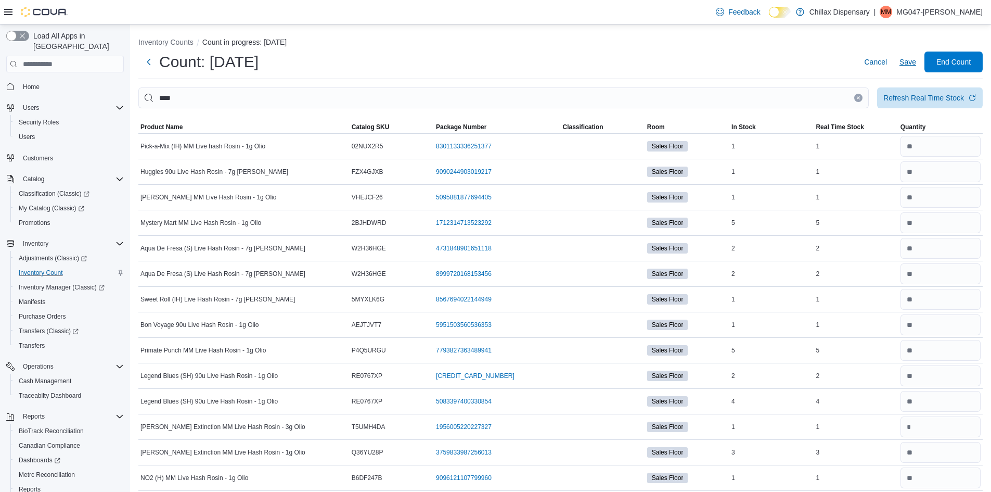
type input "*"
click at [915, 67] on span "Save" at bounding box center [907, 62] width 17 height 10
click at [860, 100] on icon "Clear input" at bounding box center [858, 98] width 4 height 4
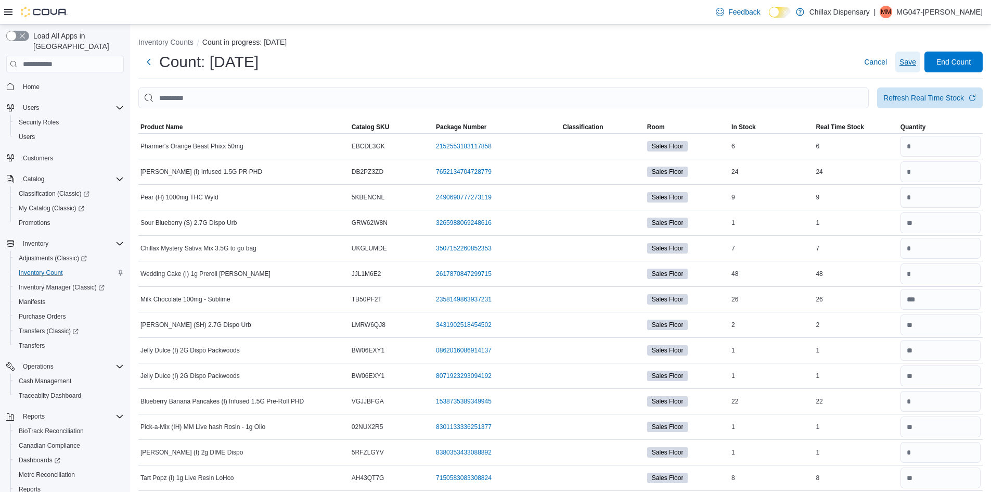
click at [912, 65] on span "Save" at bounding box center [907, 62] width 17 height 10
click at [27, 83] on span "Home" at bounding box center [31, 87] width 17 height 8
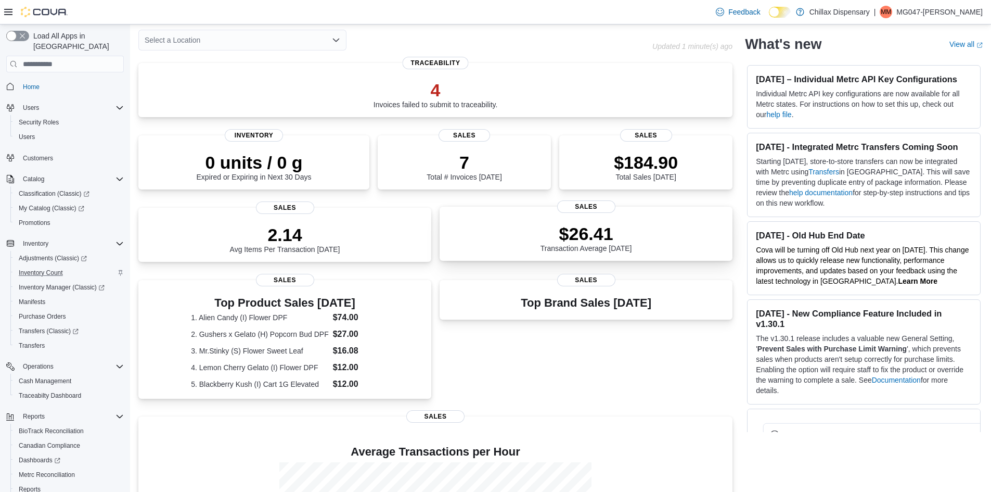
scroll to position [104, 0]
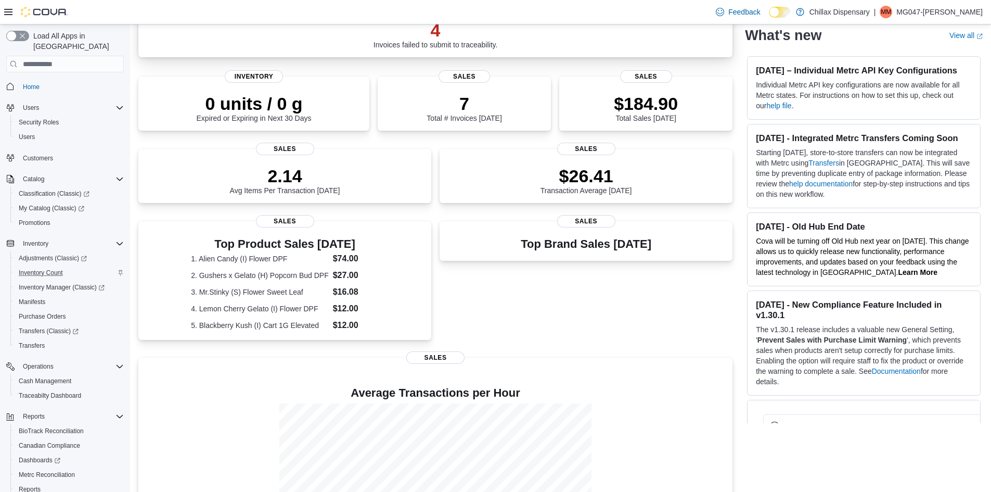
click at [472, 50] on div "4 Invoices failed to submit to traceability. Traceability" at bounding box center [435, 30] width 594 height 54
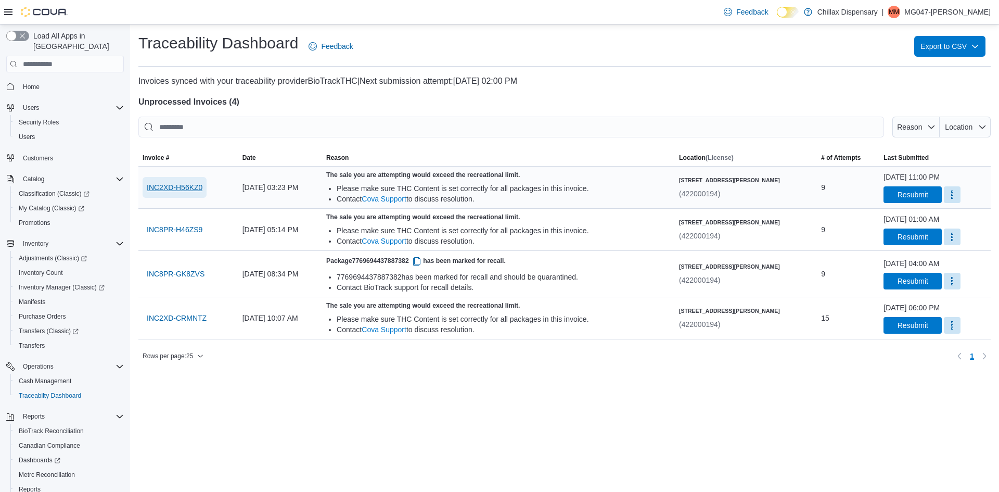
click at [173, 186] on span "INC2XD-H56KZ0" at bounding box center [175, 187] width 56 height 10
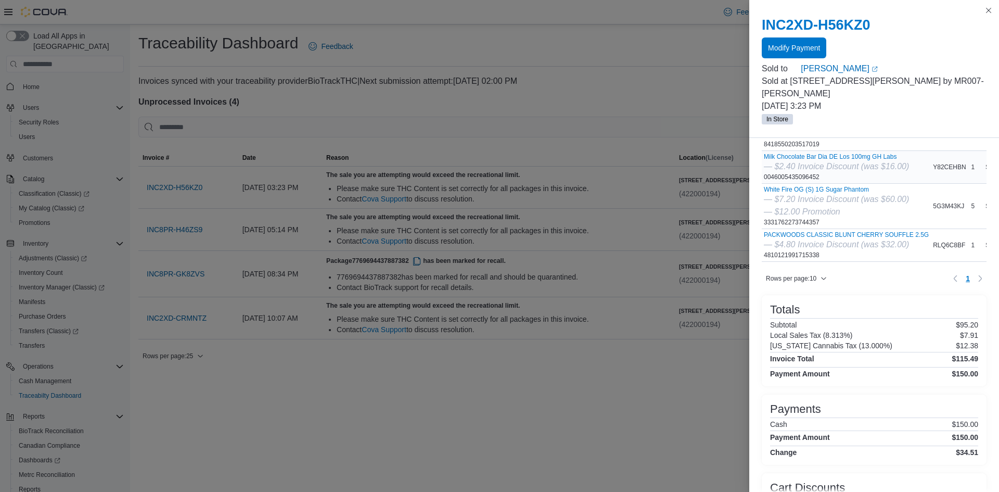
scroll to position [150, 0]
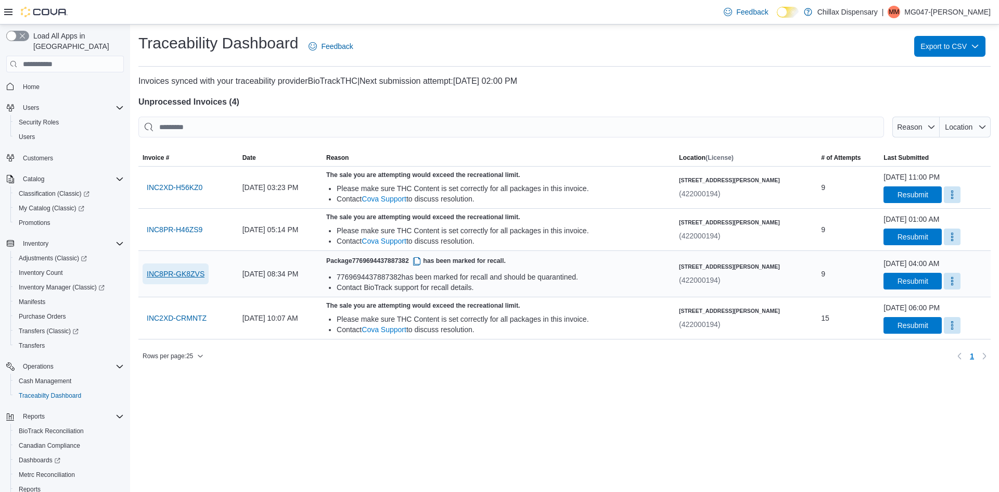
click at [154, 268] on span "INC8PR-GK8ZVS" at bounding box center [176, 273] width 58 height 10
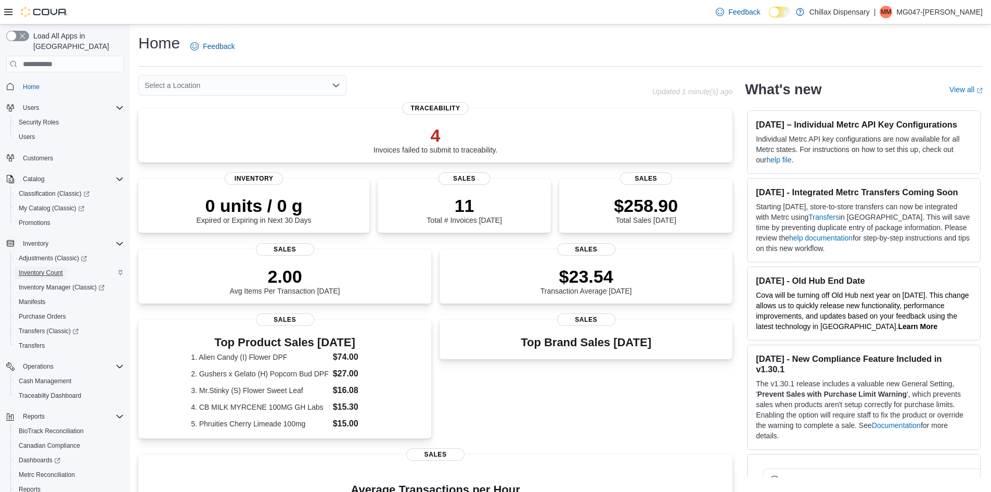
click at [50, 268] on span "Inventory Count" at bounding box center [41, 272] width 44 height 8
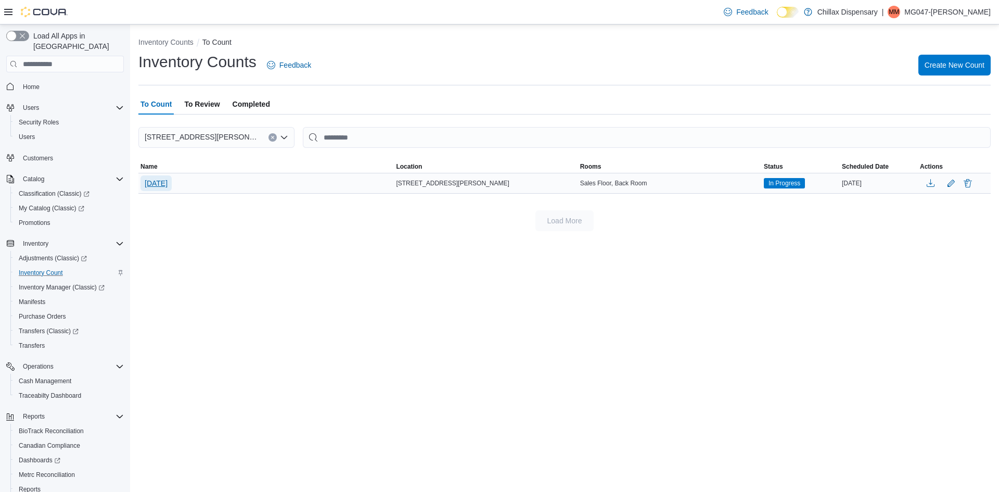
click at [158, 183] on span "[DATE]" at bounding box center [156, 183] width 23 height 10
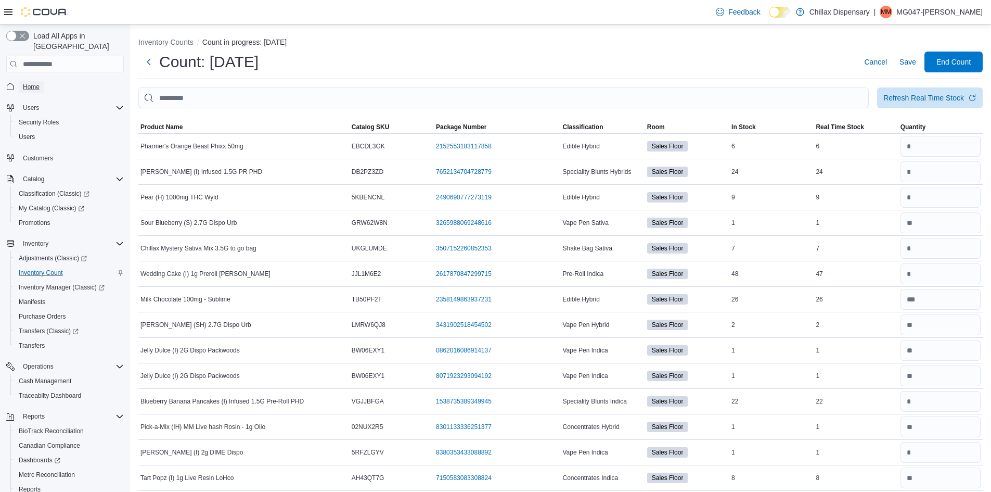
click at [25, 83] on span "Home" at bounding box center [31, 87] width 17 height 8
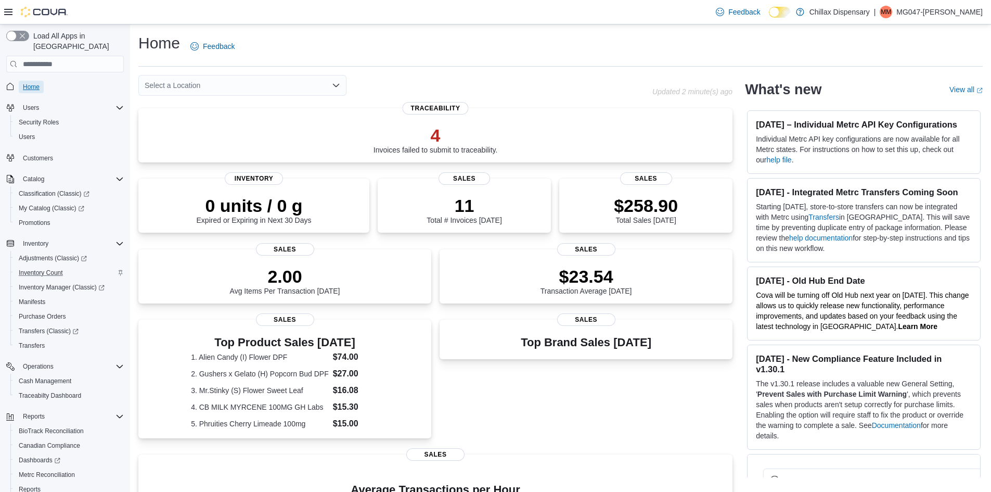
click at [38, 83] on span "Home" at bounding box center [31, 87] width 17 height 8
